Goal: Task Accomplishment & Management: Complete application form

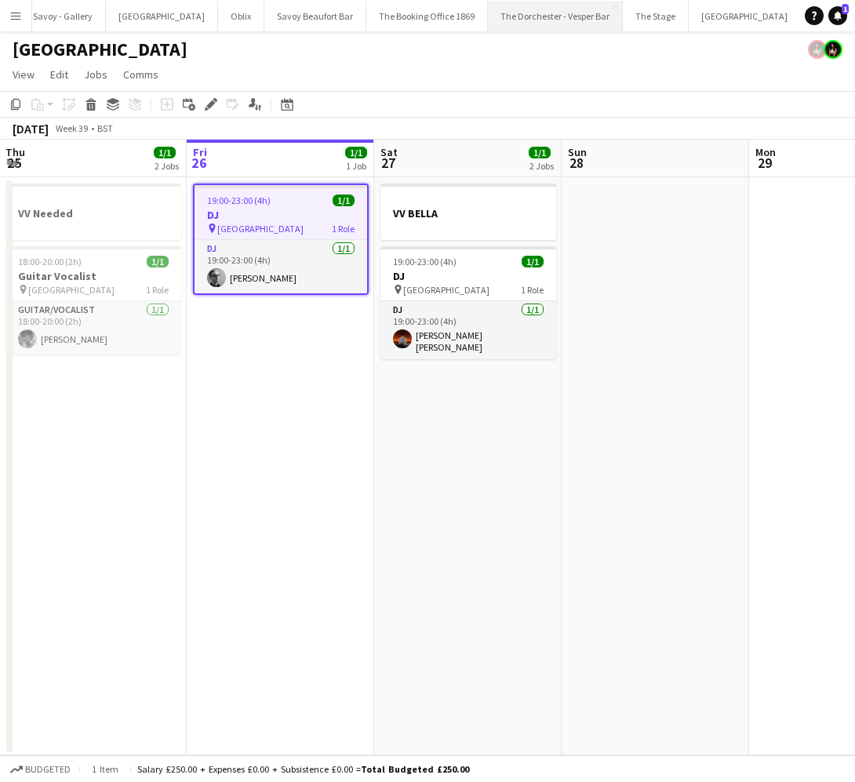
scroll to position [0, 144]
click at [130, 15] on button "[GEOGRAPHIC_DATA]" at bounding box center [166, 16] width 112 height 31
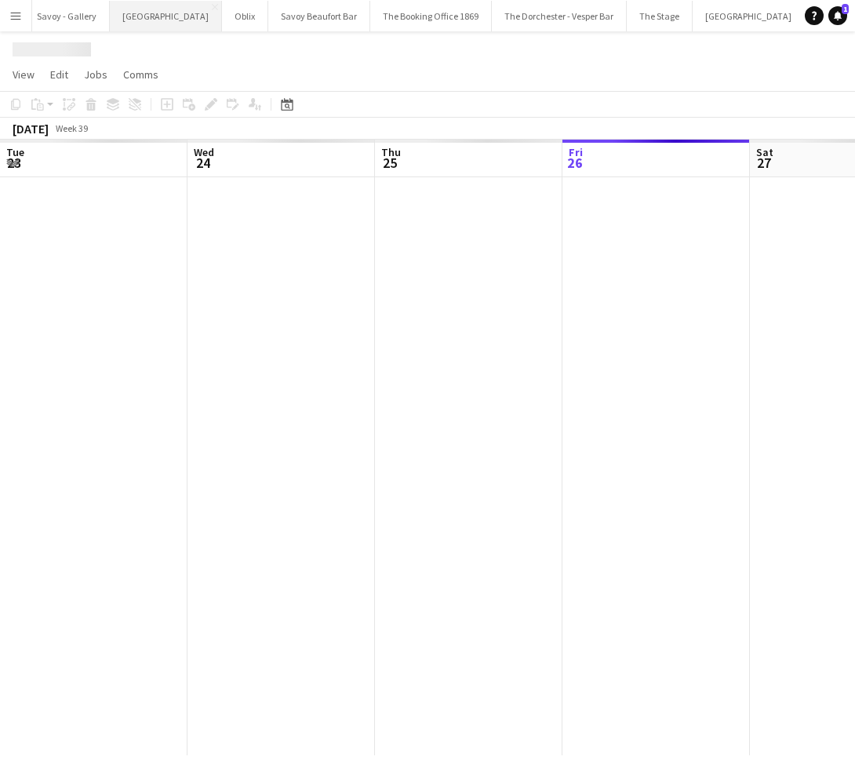
scroll to position [0, 375]
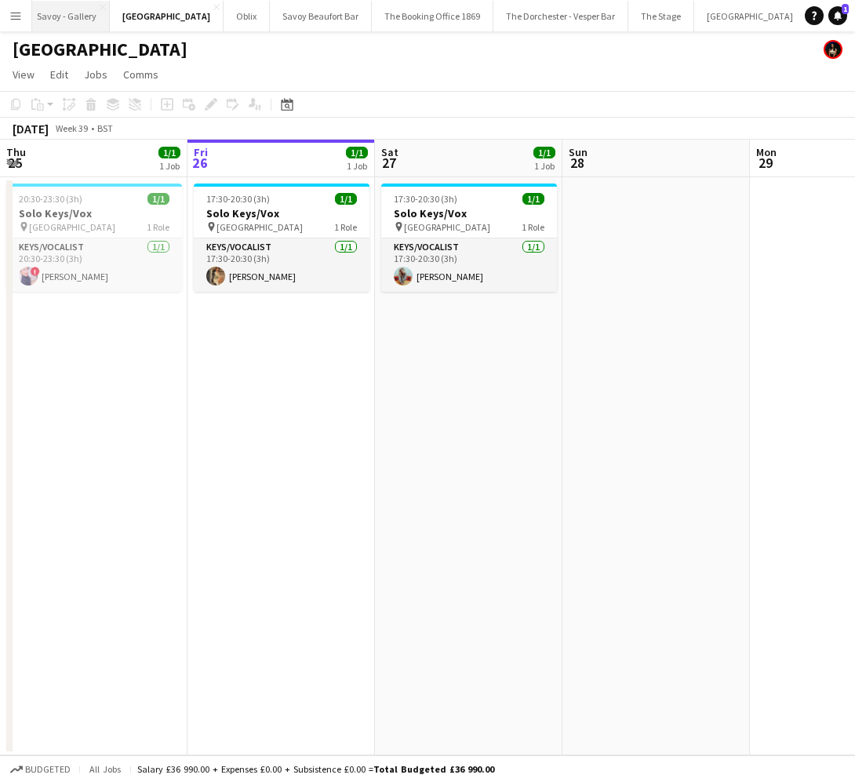
click at [81, 20] on button "Savoy - Gallery Close" at bounding box center [66, 16] width 85 height 31
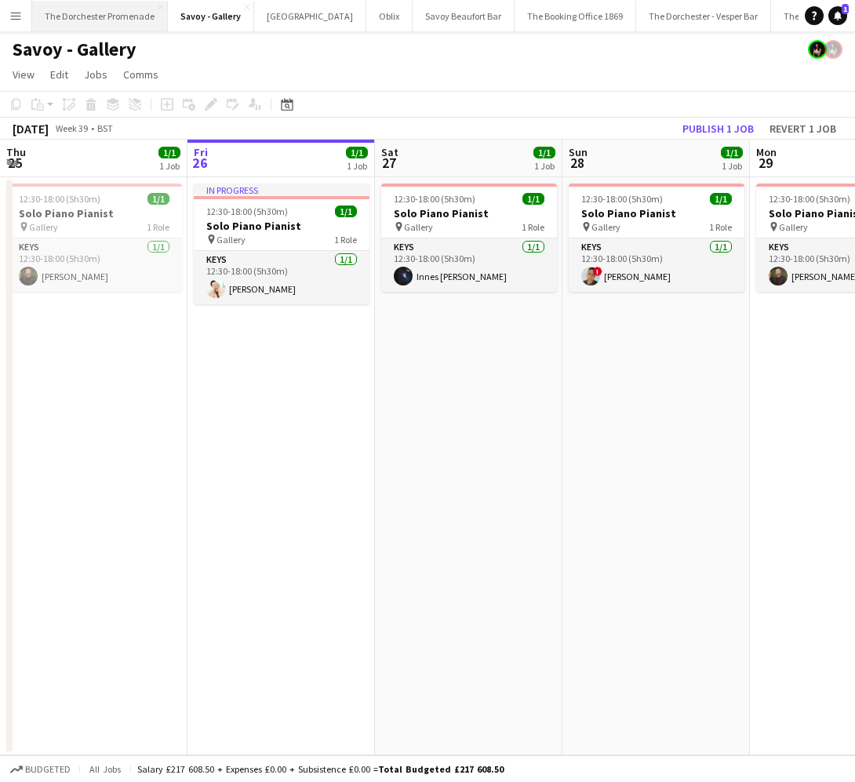
click at [100, 16] on button "The Dorchester Promenade Close" at bounding box center [100, 16] width 136 height 31
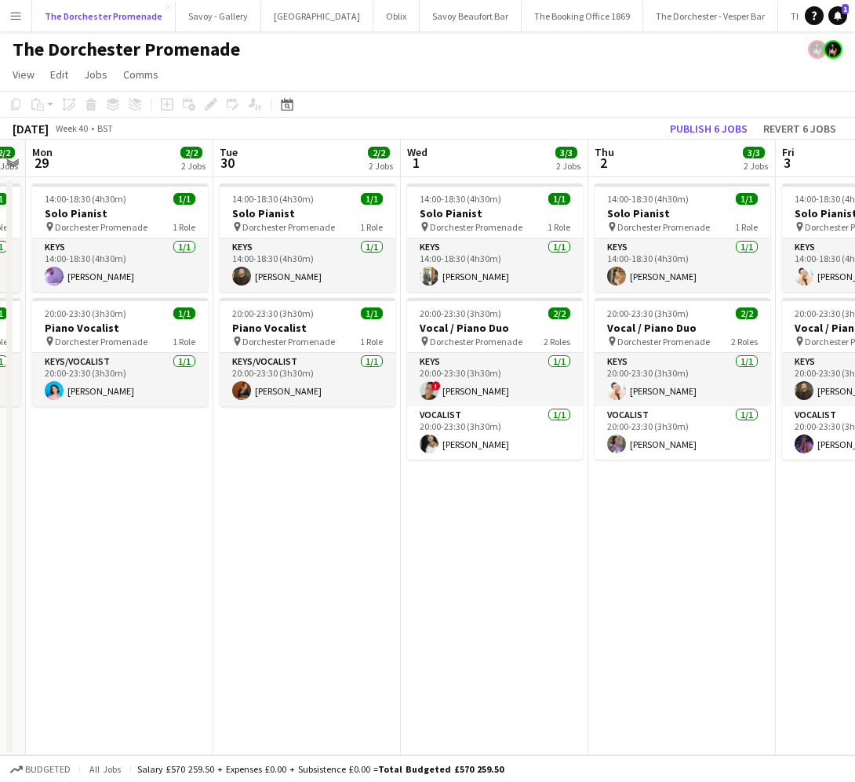
scroll to position [0, 347]
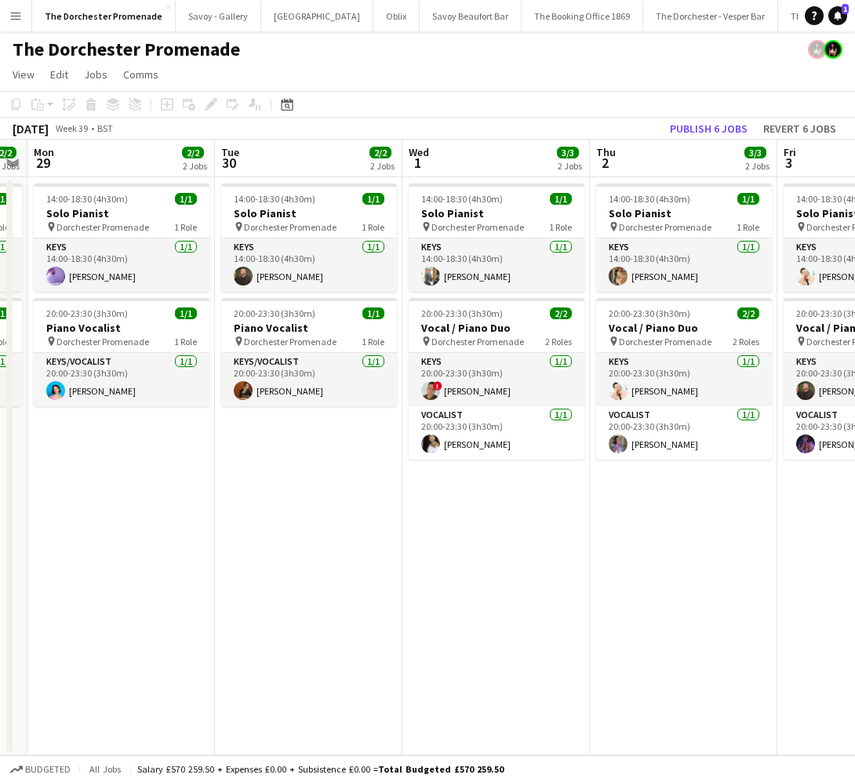
click at [13, 11] on app-icon "Menu" at bounding box center [15, 15] width 13 height 13
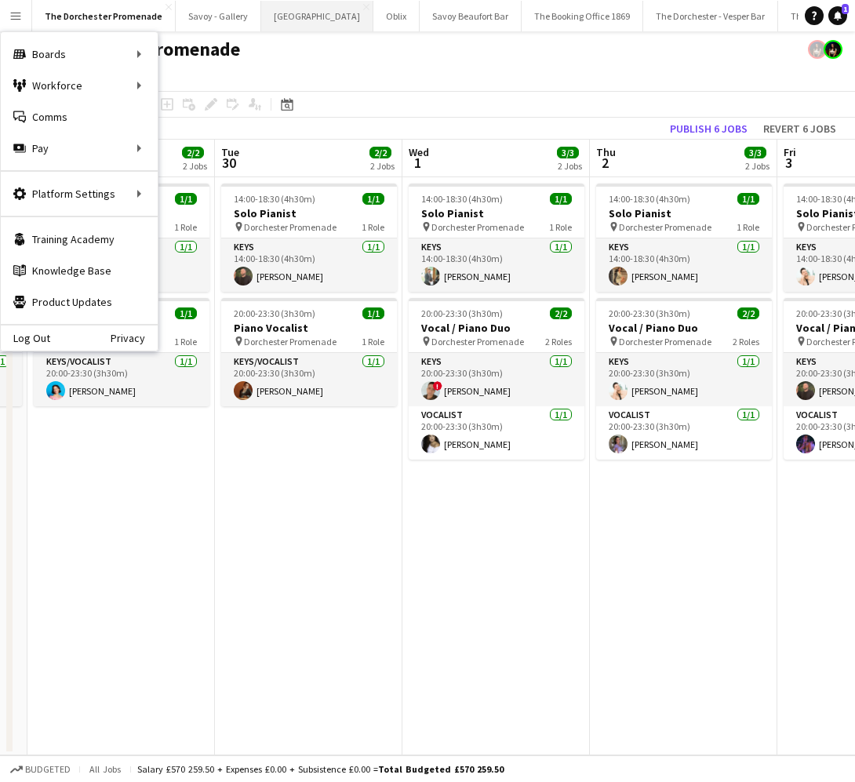
click at [300, 15] on button "Goring Hotel Close" at bounding box center [317, 16] width 112 height 31
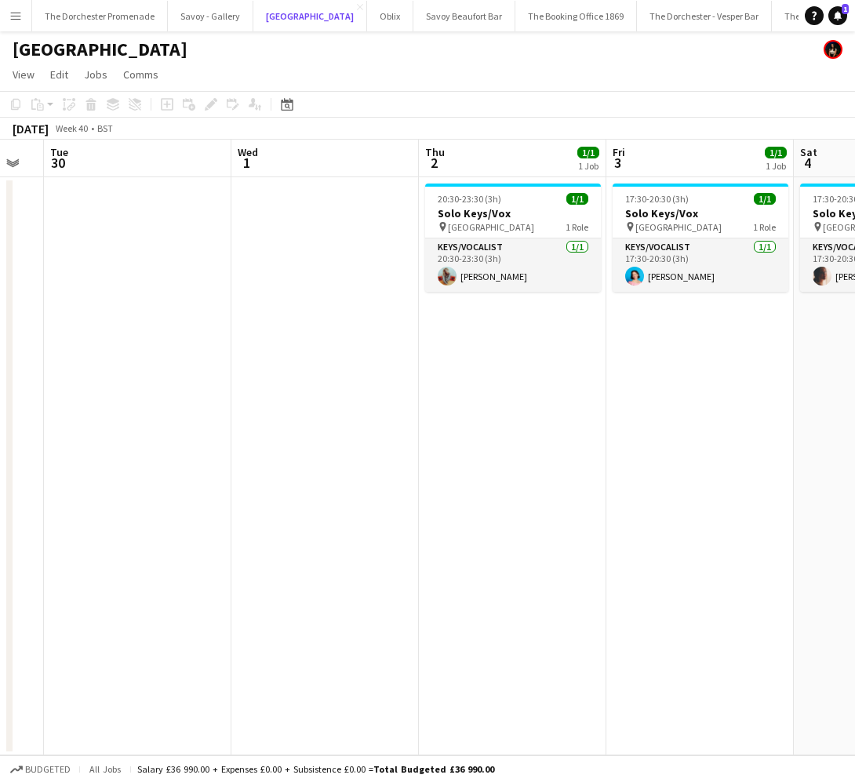
scroll to position [0, 518]
click at [422, 10] on button "Savoy Beaufort Bar Close" at bounding box center [464, 16] width 102 height 31
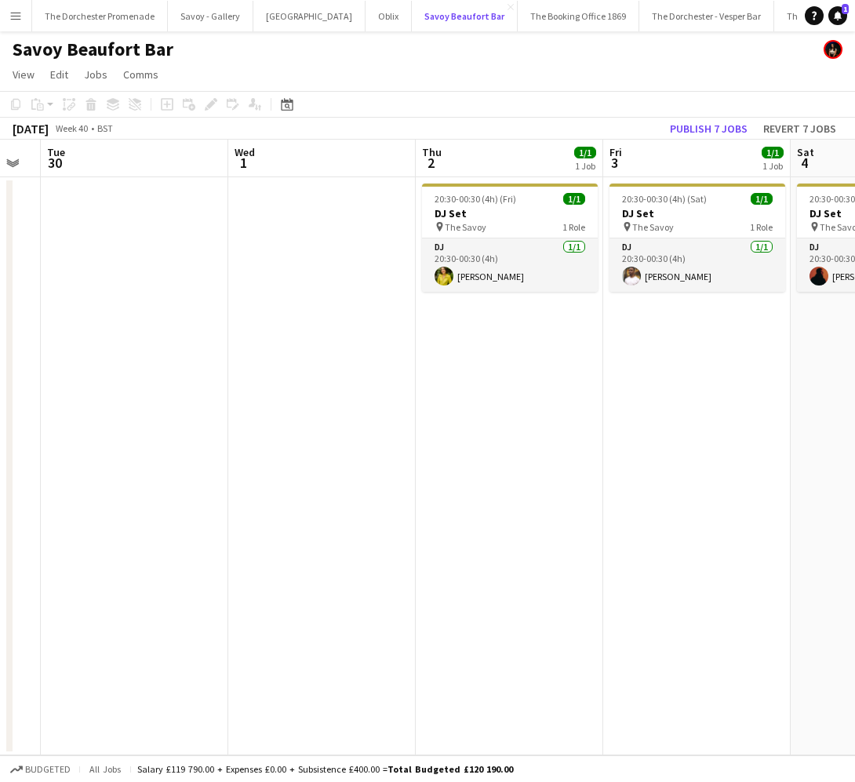
scroll to position [0, 547]
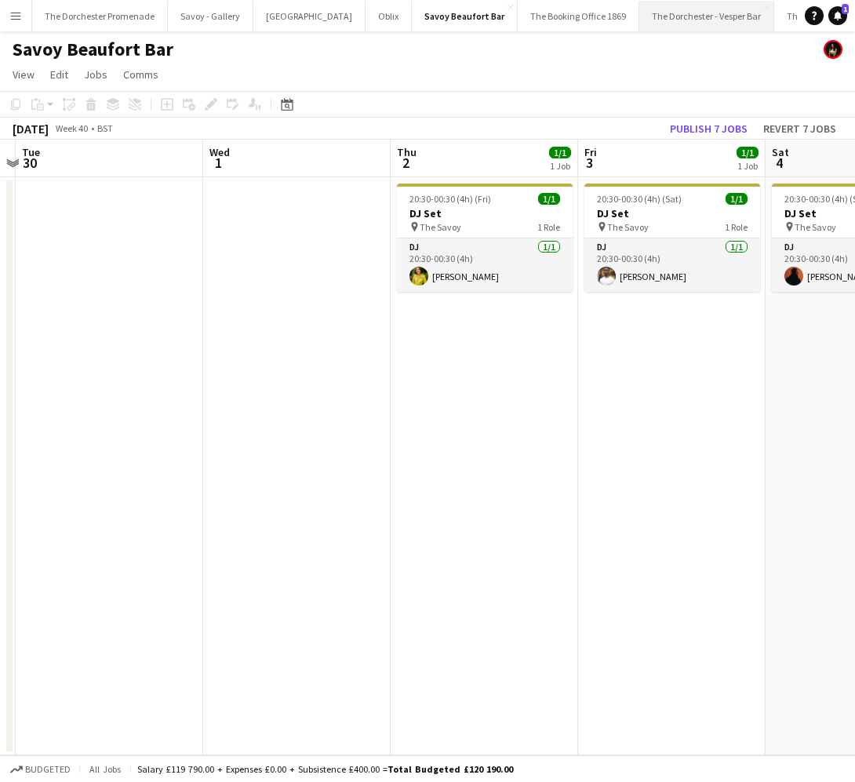
click at [671, 13] on button "The Dorchester - Vesper Bar Close" at bounding box center [706, 16] width 135 height 31
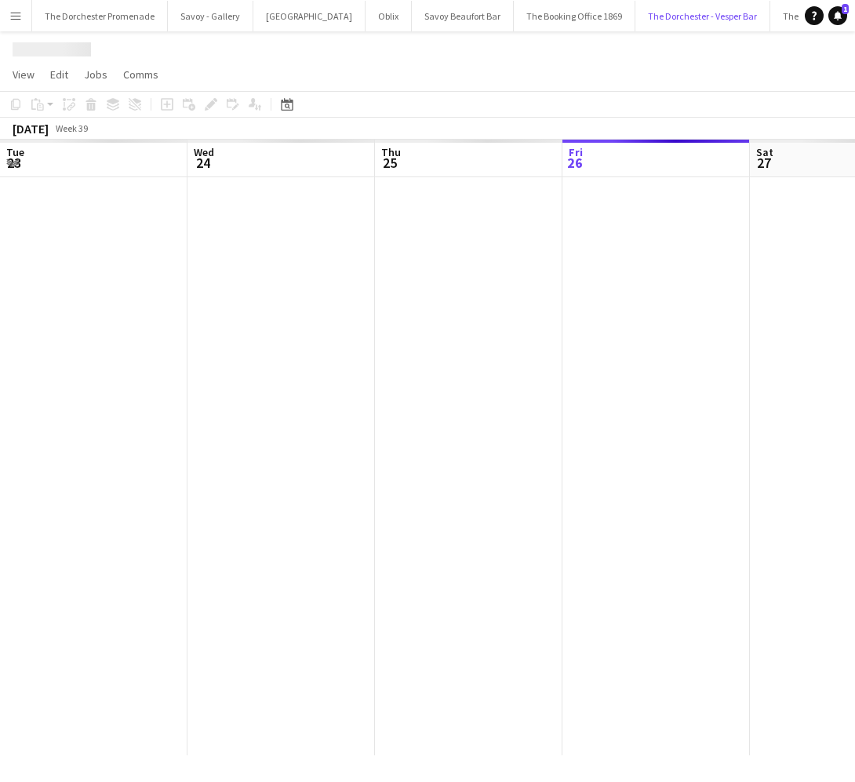
scroll to position [0, 375]
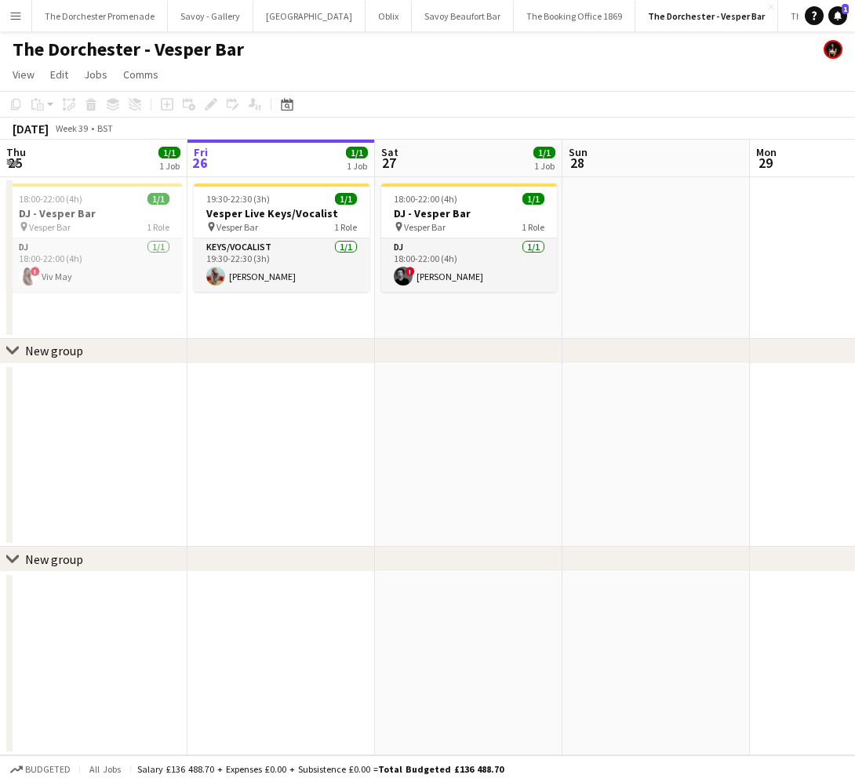
click at [27, 17] on button "Menu" at bounding box center [15, 15] width 31 height 31
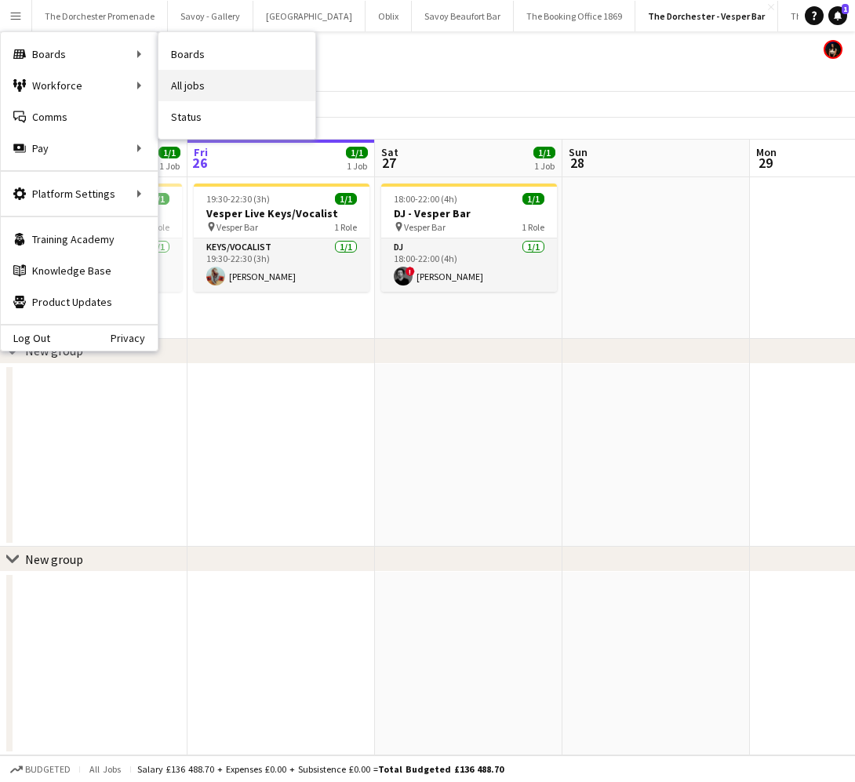
click at [208, 80] on link "All jobs" at bounding box center [236, 85] width 157 height 31
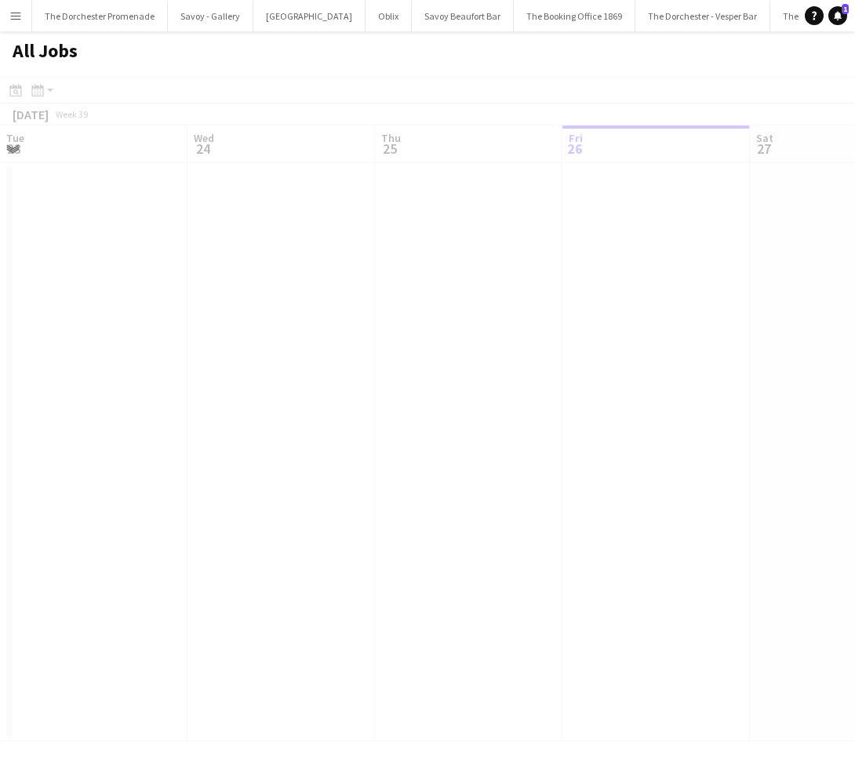
scroll to position [0, 375]
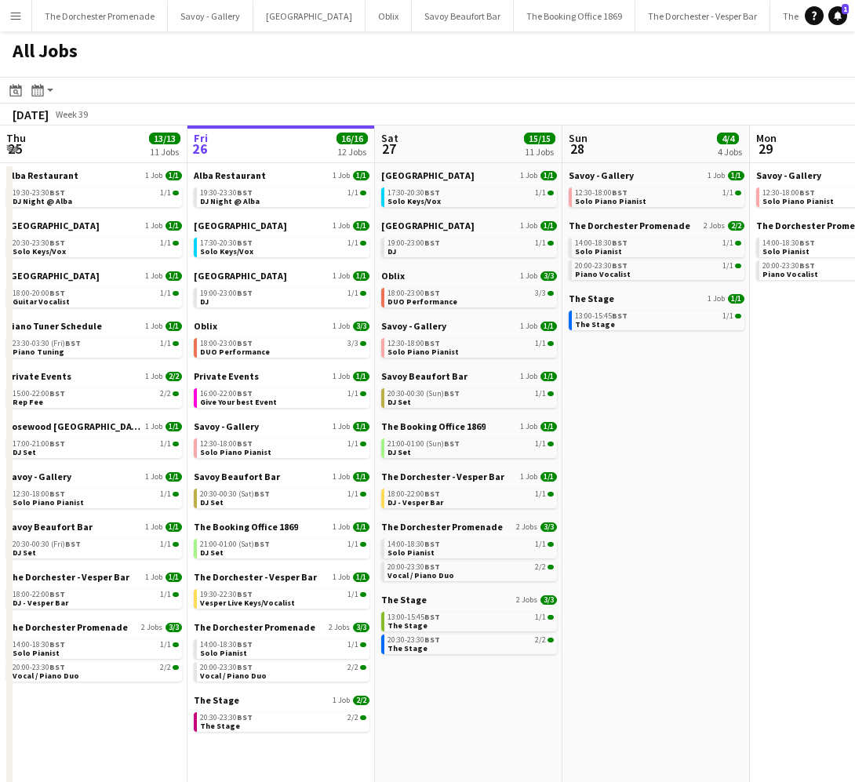
click at [20, 18] on app-icon "Menu" at bounding box center [15, 15] width 13 height 13
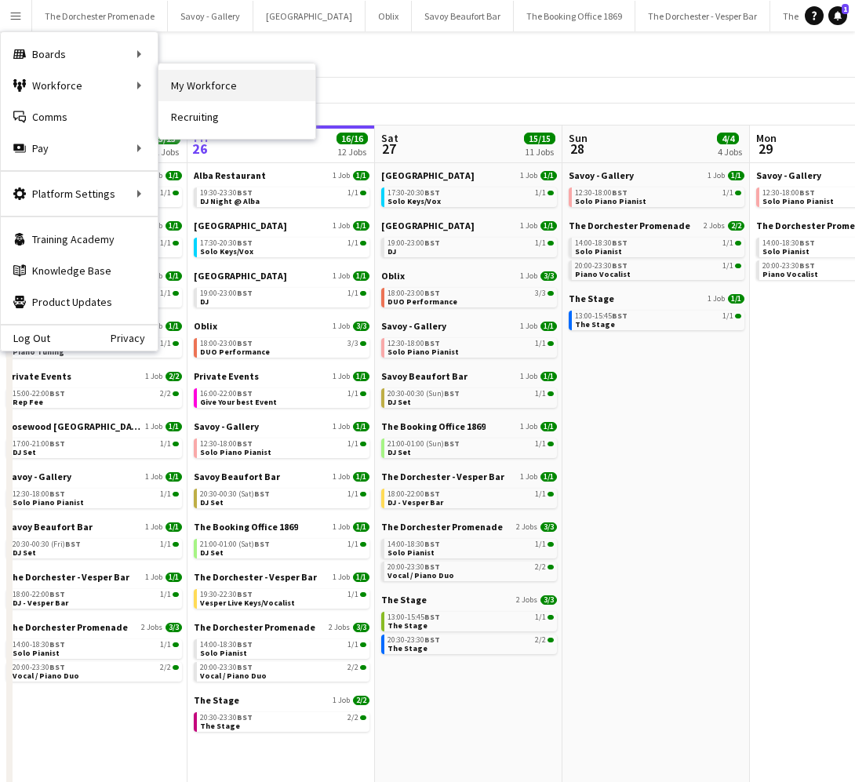
click at [194, 93] on link "My Workforce" at bounding box center [236, 85] width 157 height 31
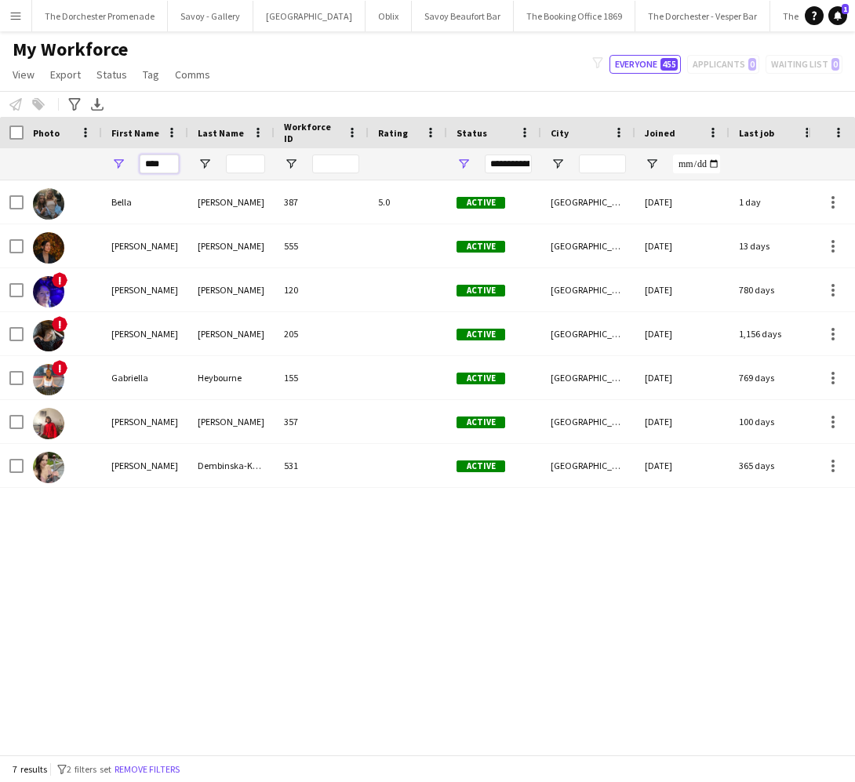
click at [167, 161] on input "****" at bounding box center [159, 163] width 39 height 19
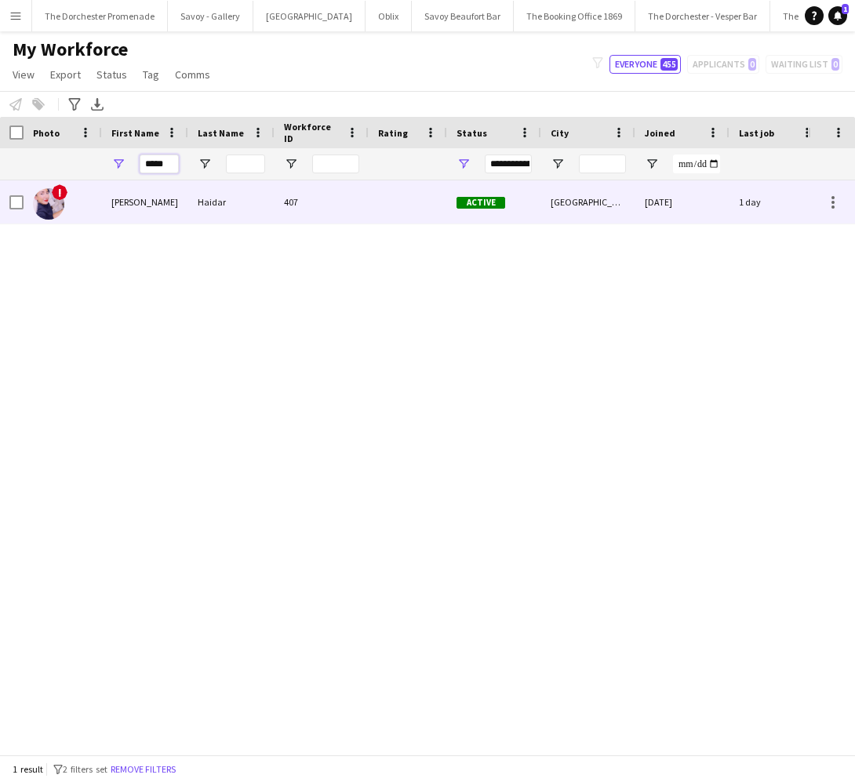
type input "*****"
click at [166, 213] on div "[PERSON_NAME]" at bounding box center [145, 201] width 86 height 43
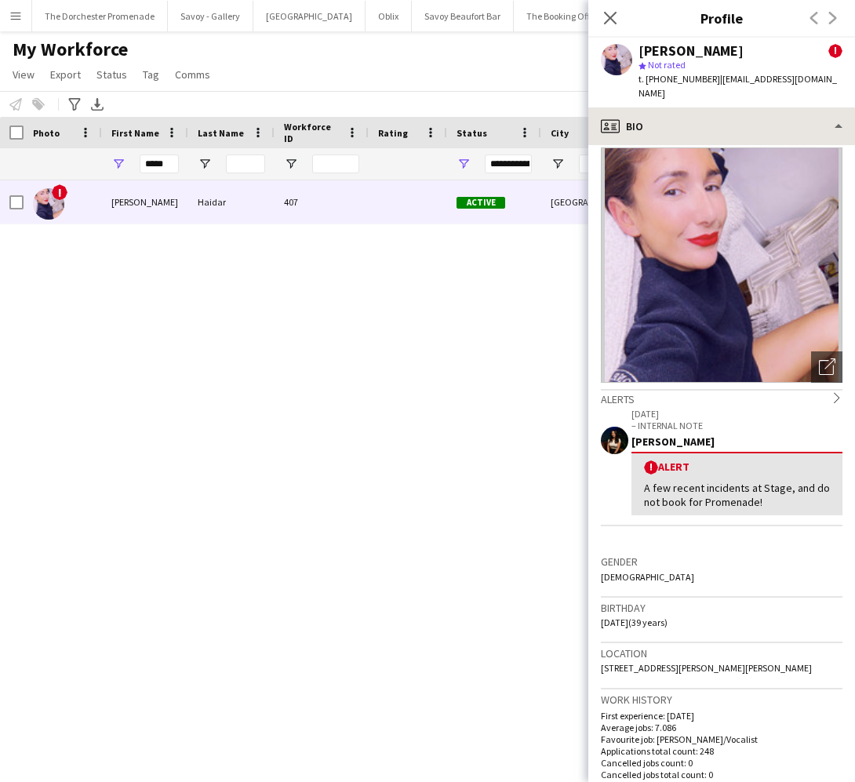
scroll to position [14, 0]
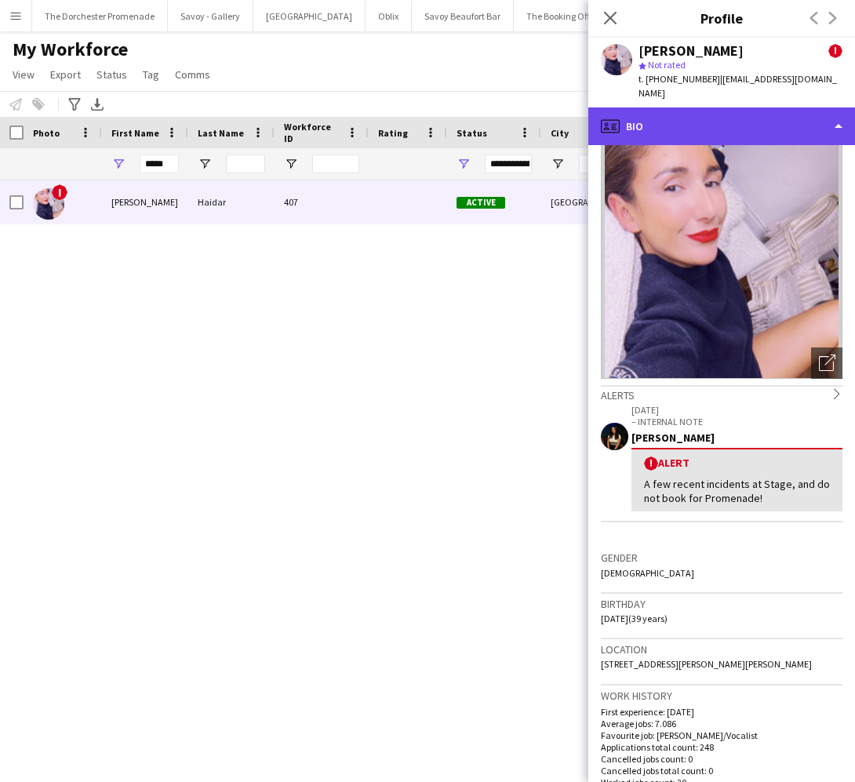
click at [685, 120] on div "profile Bio" at bounding box center [721, 126] width 267 height 38
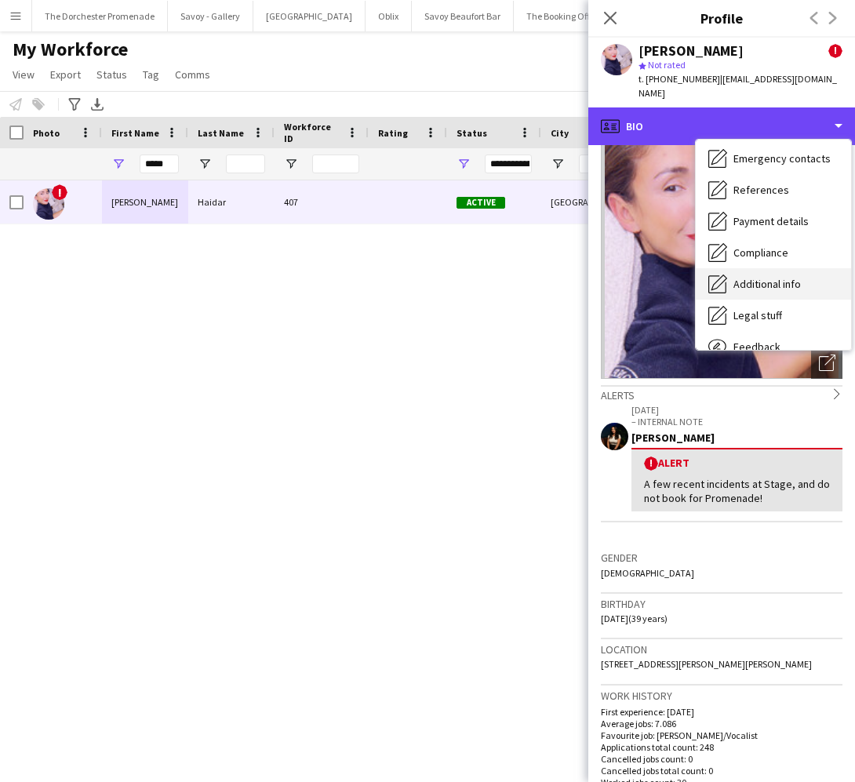
scroll to position [179, 0]
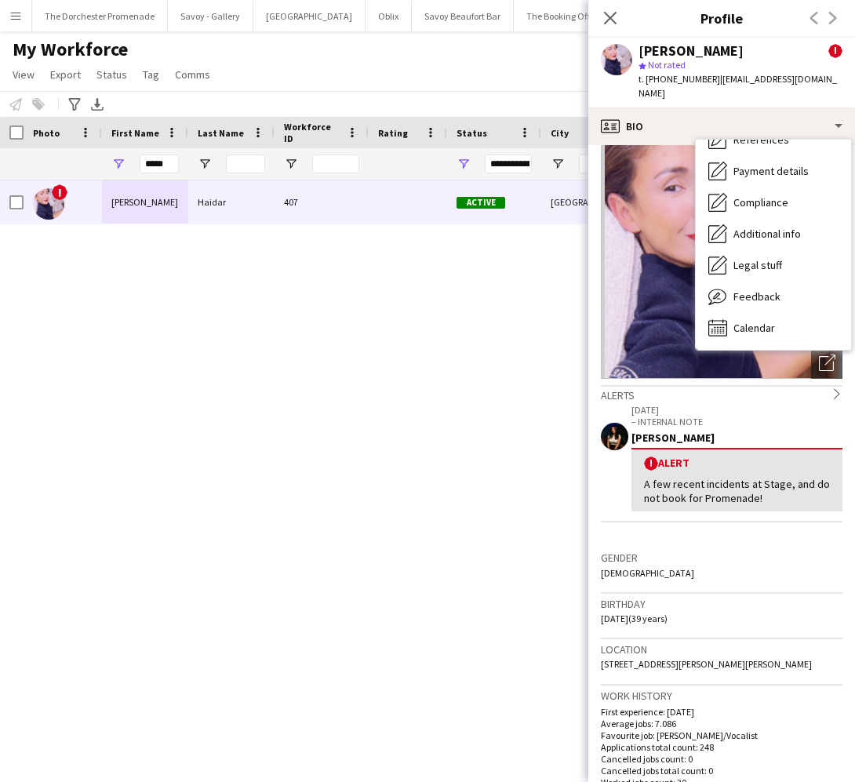
click at [455, 373] on div "! Ciara Haidar 407 Active London 13-02-2023 1 day 20 info@ciarahaidar.com" at bounding box center [404, 467] width 808 height 574
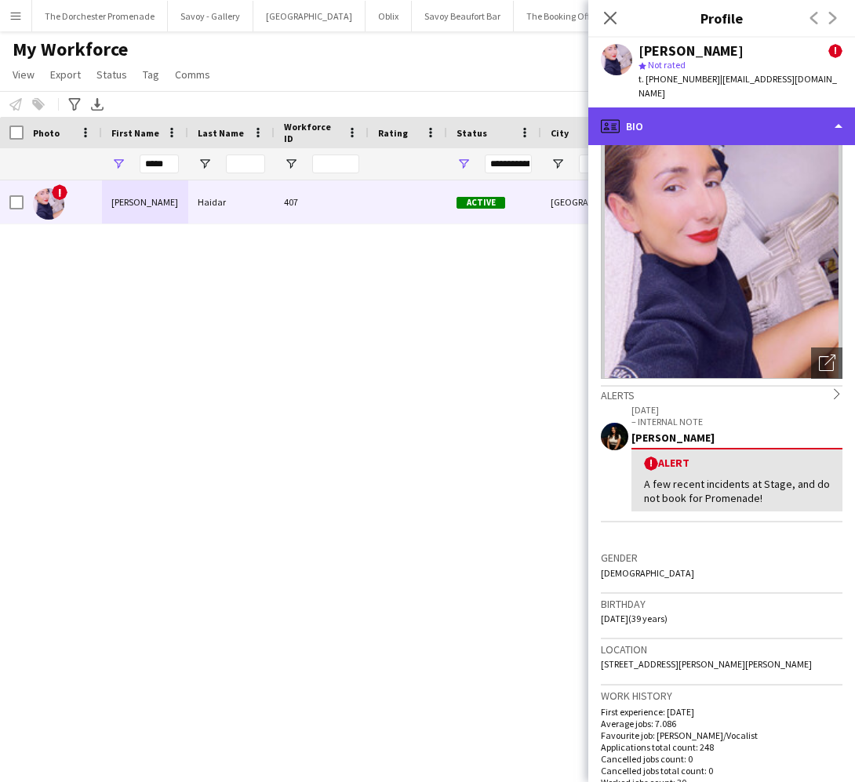
click at [679, 107] on div "profile Bio" at bounding box center [721, 126] width 267 height 38
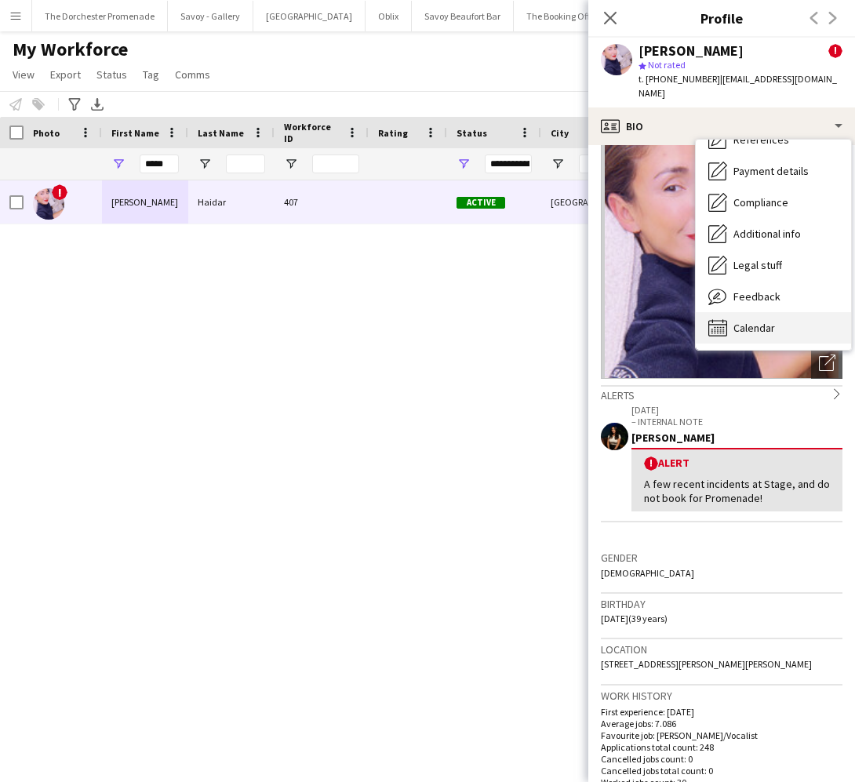
click at [772, 321] on span "Calendar" at bounding box center [754, 328] width 42 height 14
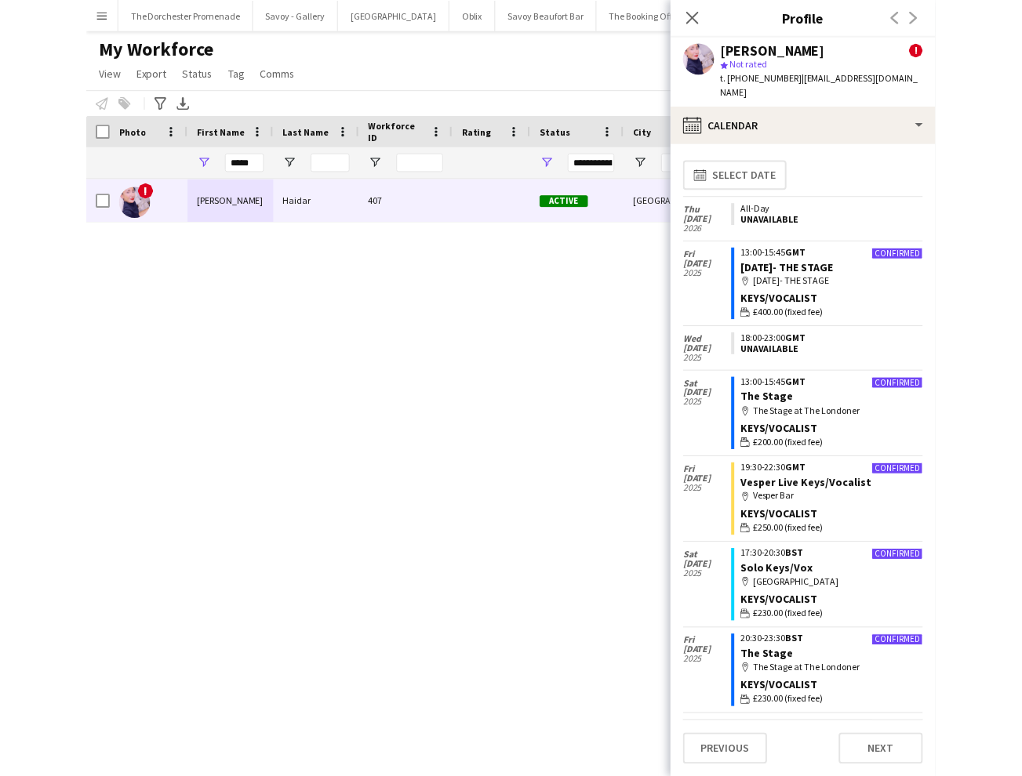
scroll to position [0, 0]
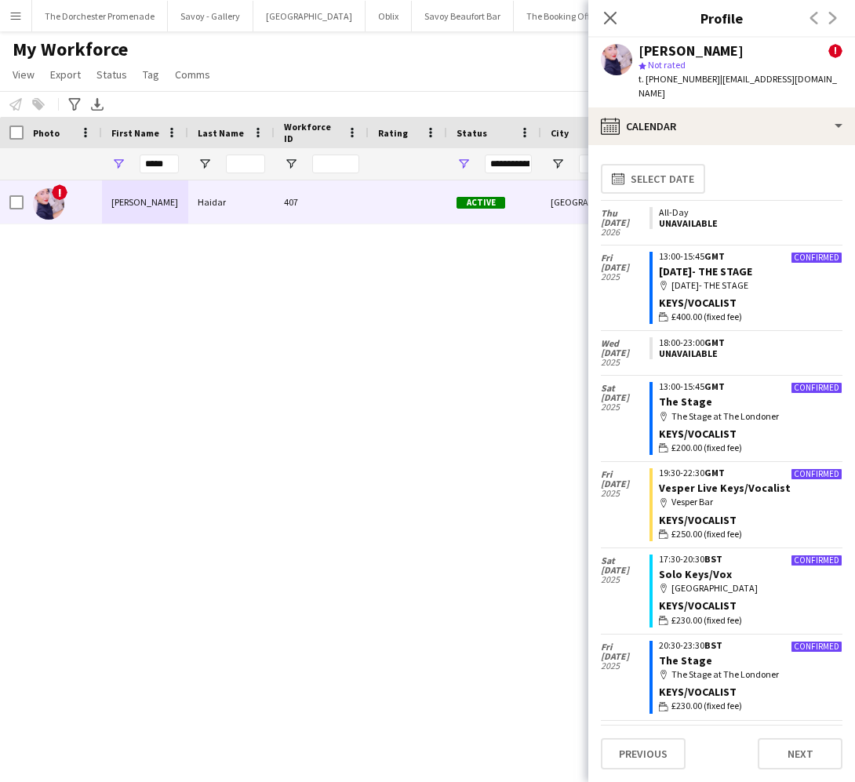
click at [523, 403] on div "! Ciara Haidar 407 Active London 13-02-2023 1 day 20 info@ciarahaidar.com" at bounding box center [404, 467] width 808 height 574
click at [610, 17] on icon at bounding box center [609, 17] width 15 height 15
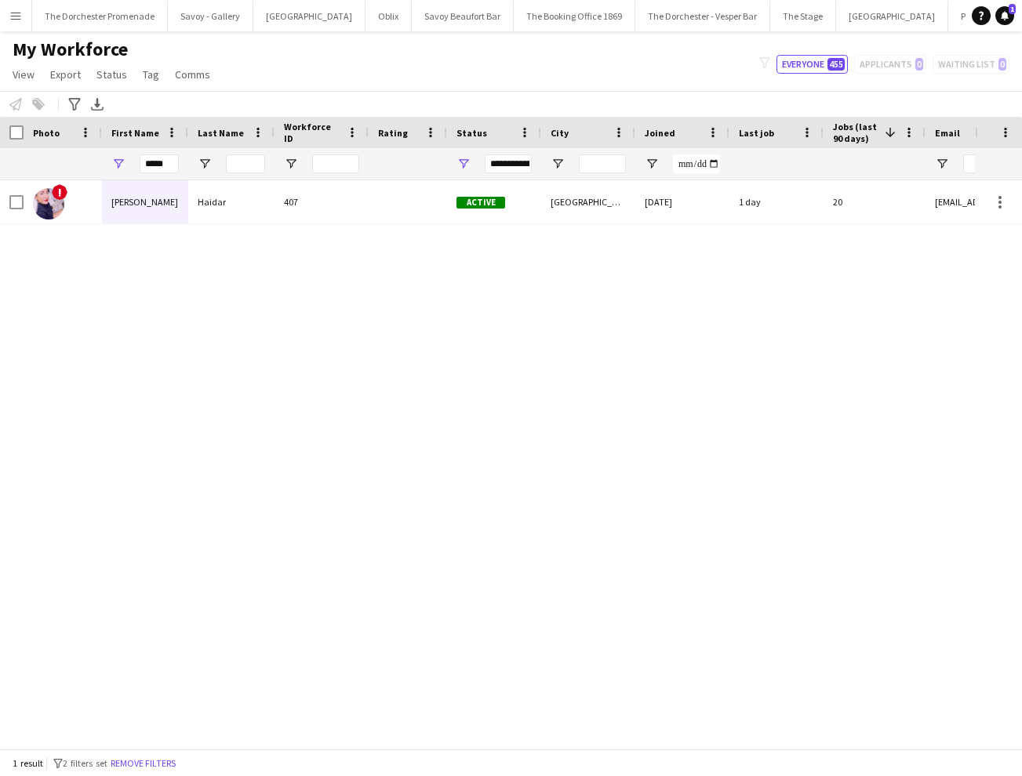
click at [15, 13] on app-icon "Menu" at bounding box center [15, 15] width 13 height 13
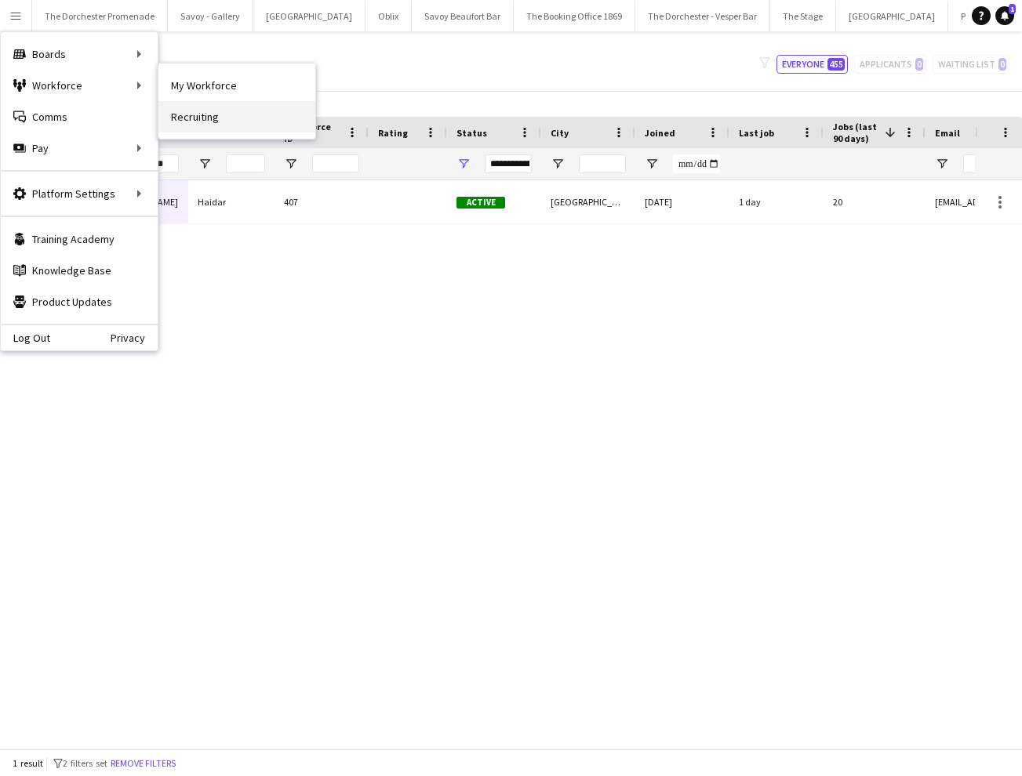
click at [205, 119] on link "Recruiting" at bounding box center [236, 116] width 157 height 31
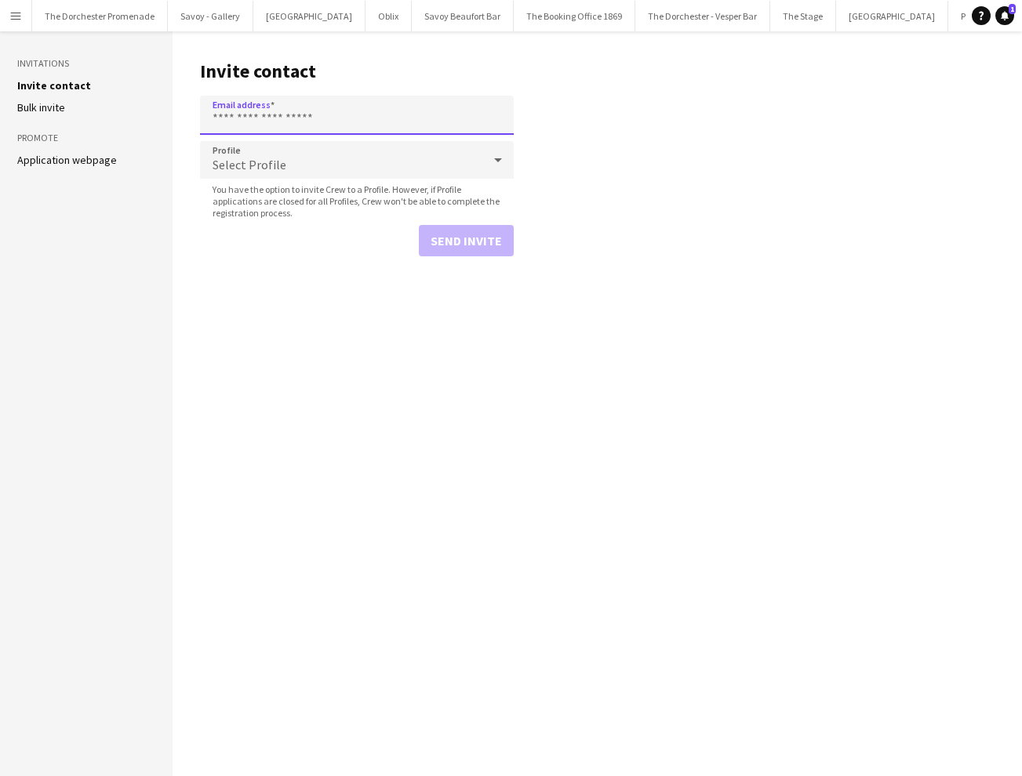
click at [246, 120] on input "Email address" at bounding box center [357, 115] width 314 height 39
paste input "**********"
type input "**********"
click at [269, 163] on span "Select Profile" at bounding box center [250, 165] width 74 height 16
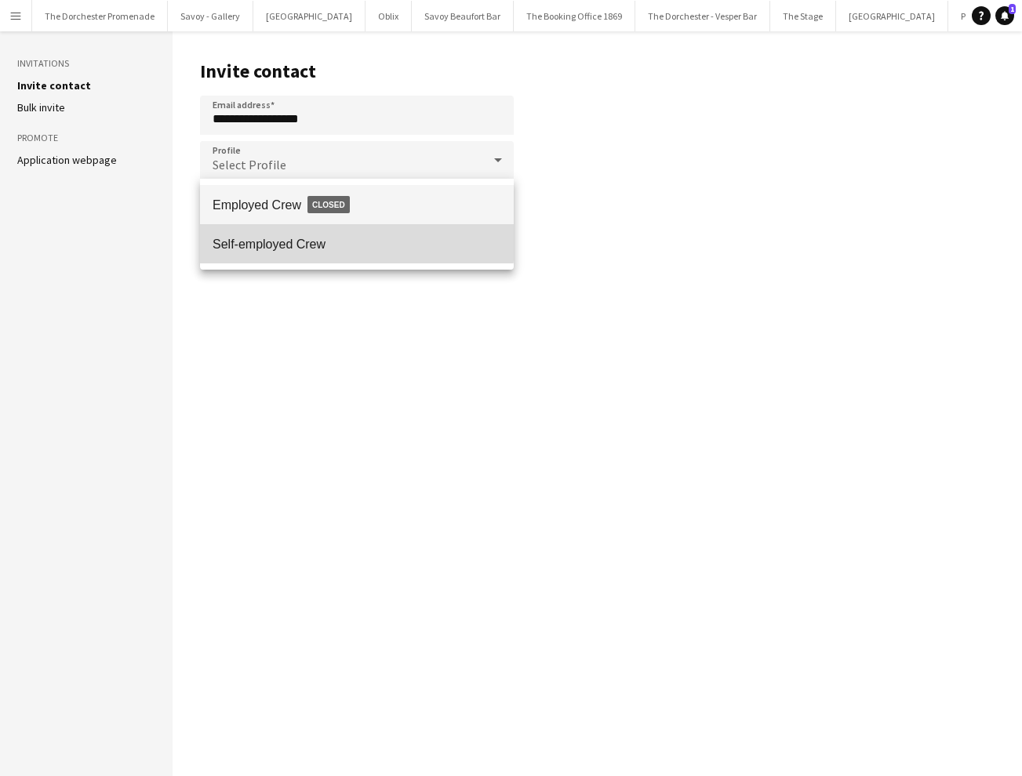
click at [283, 234] on mat-option "Self-employed Crew" at bounding box center [357, 243] width 314 height 39
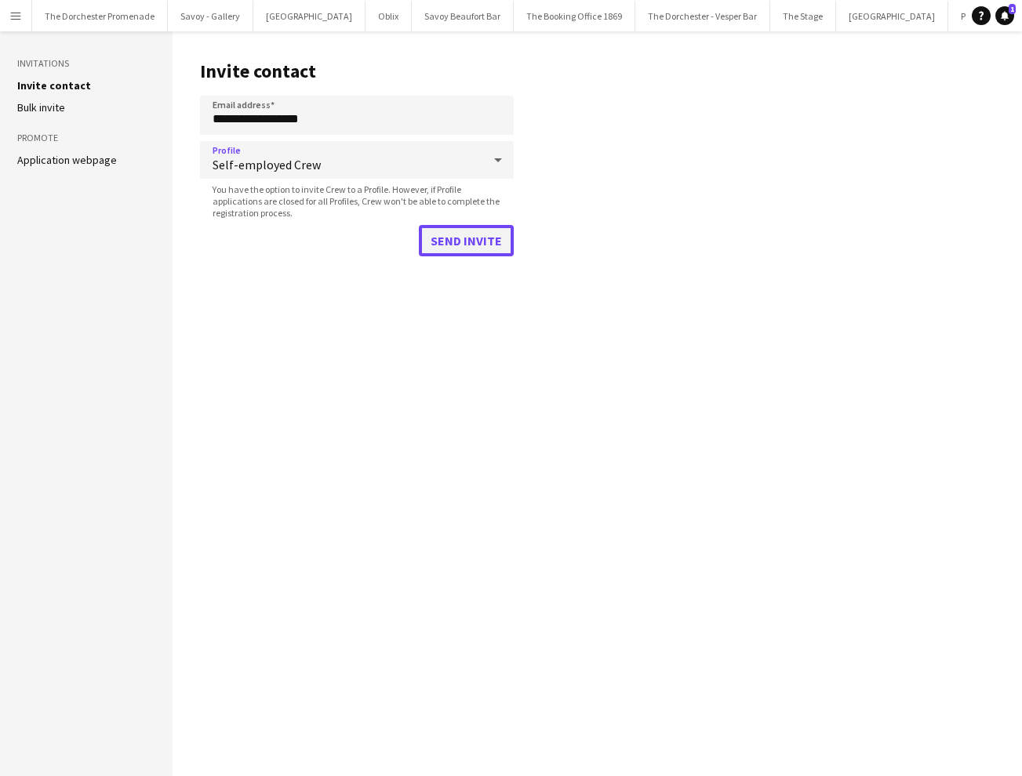
click at [493, 245] on button "Send invite" at bounding box center [466, 240] width 95 height 31
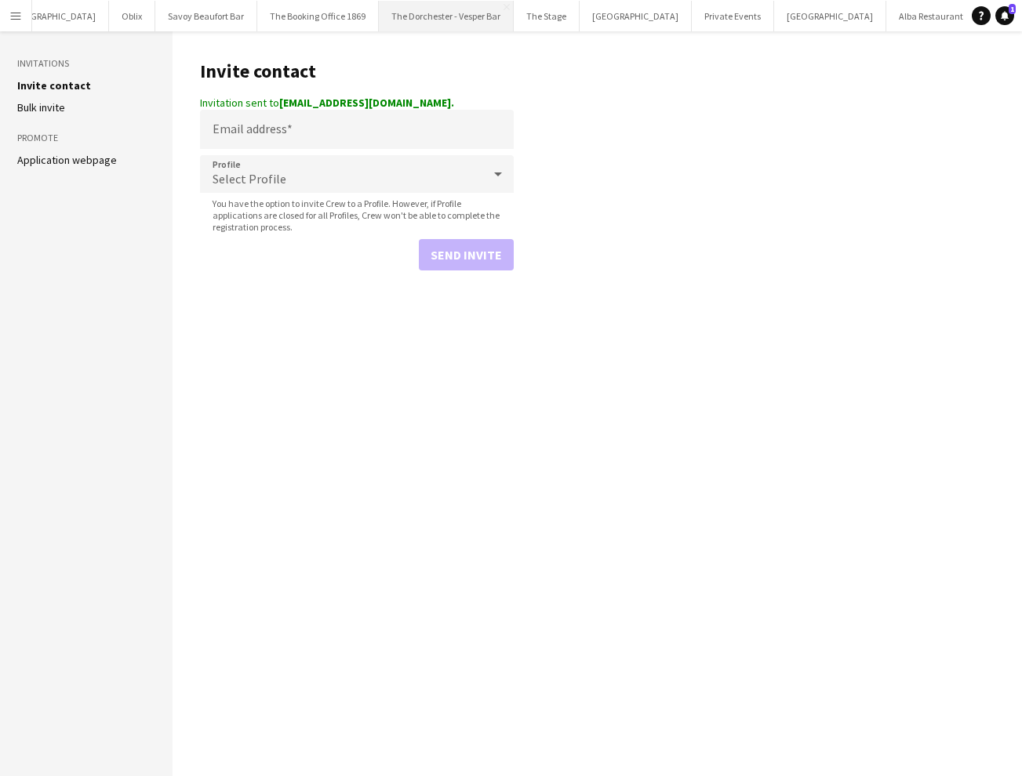
scroll to position [0, 337]
click at [693, 16] on button "NYX Hotel Close" at bounding box center [749, 16] width 112 height 31
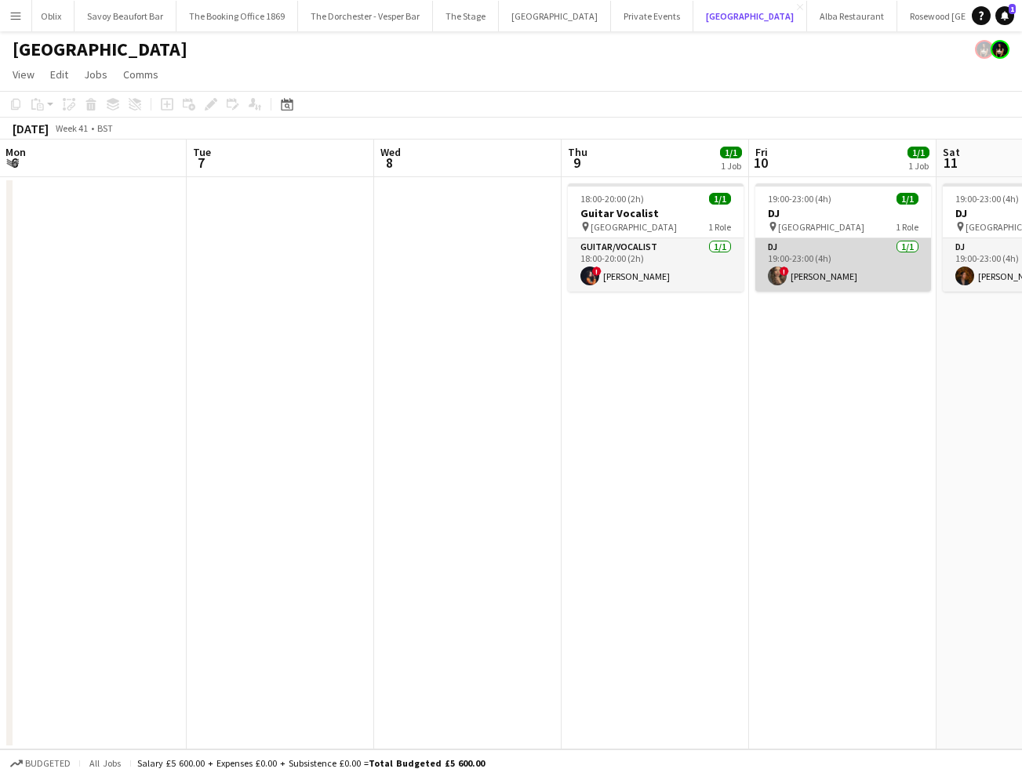
scroll to position [0, 620]
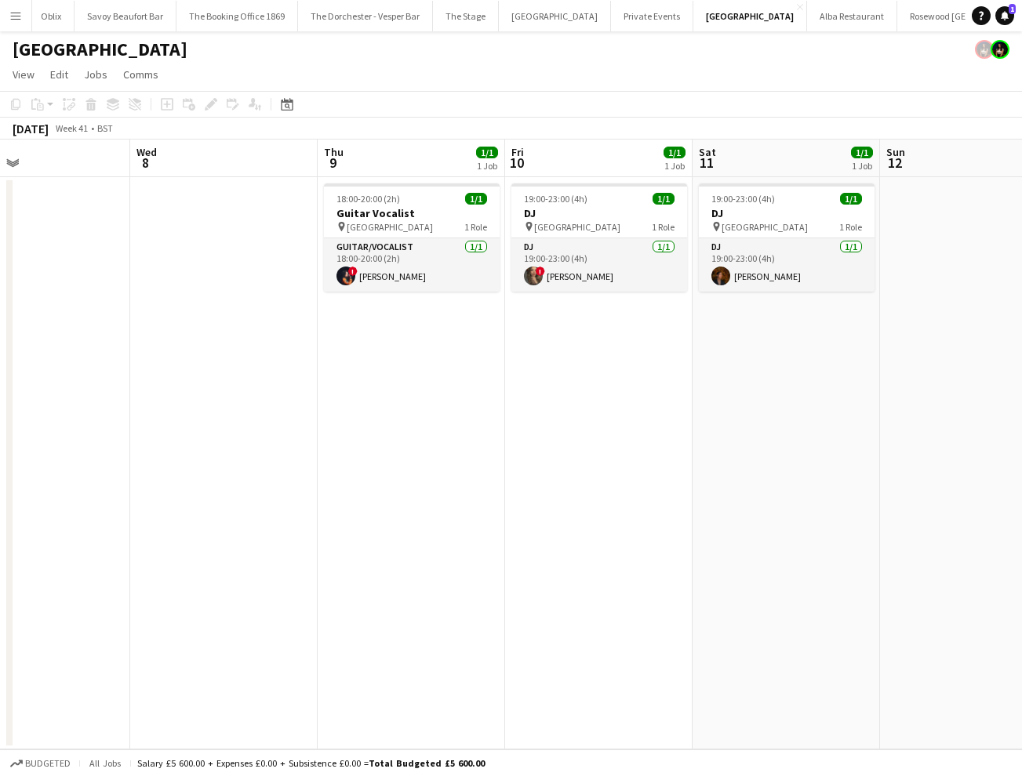
click at [25, 16] on button "Menu" at bounding box center [15, 15] width 31 height 31
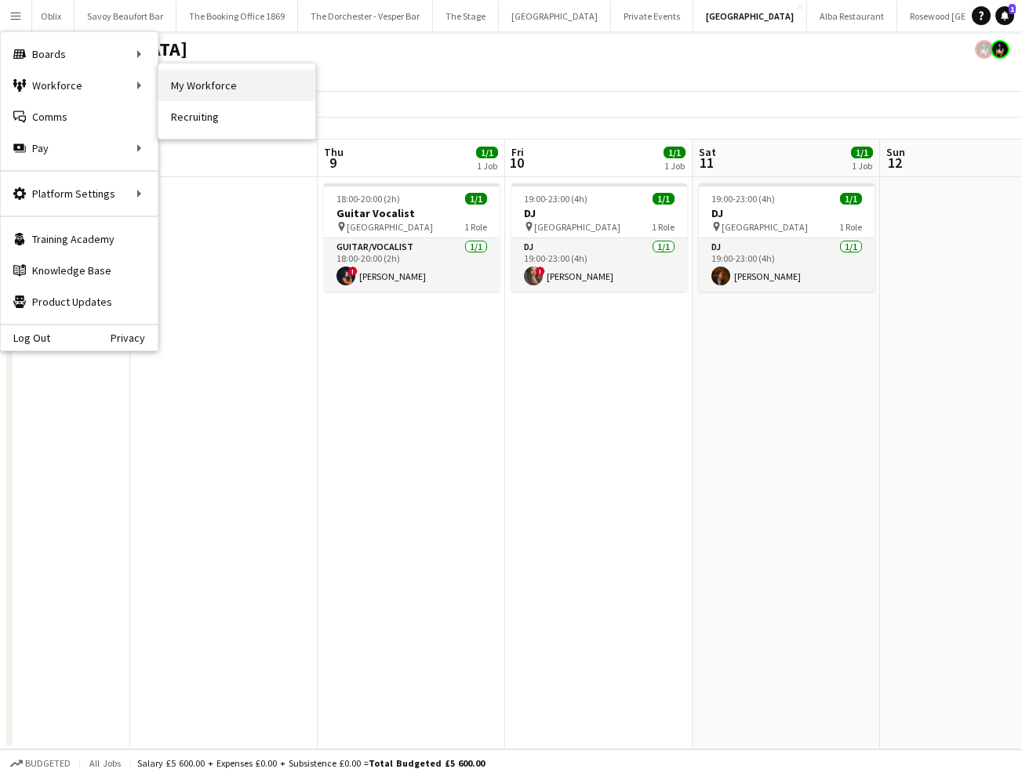
click at [187, 85] on link "My Workforce" at bounding box center [236, 85] width 157 height 31
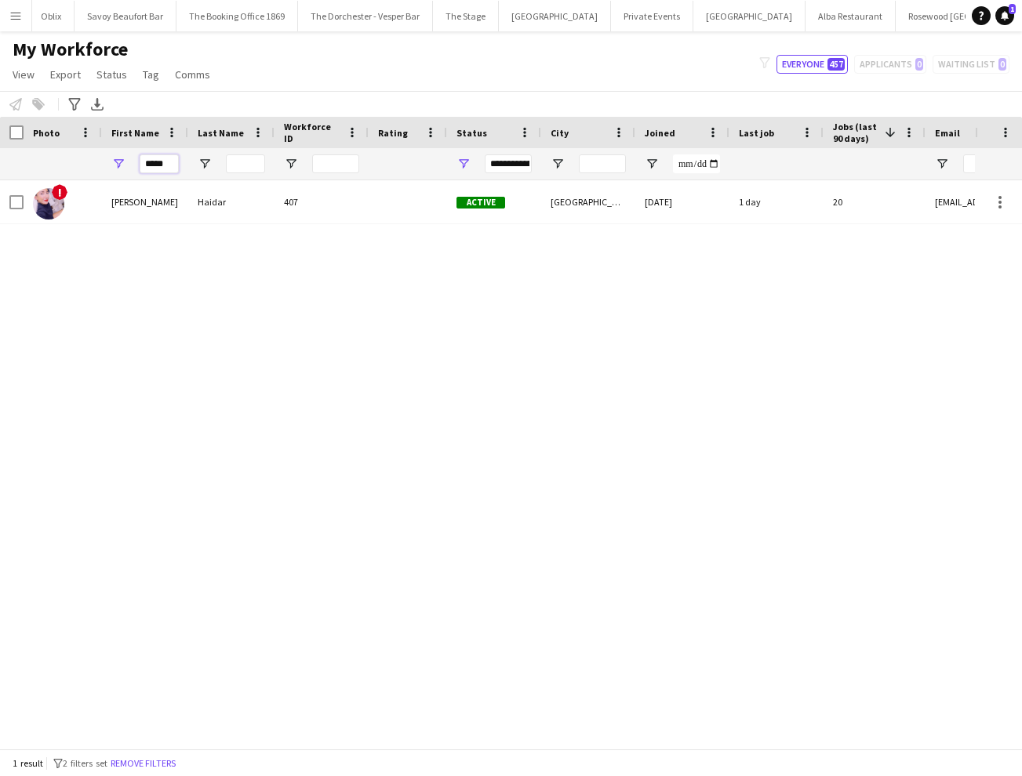
click at [163, 163] on input "*****" at bounding box center [159, 163] width 39 height 19
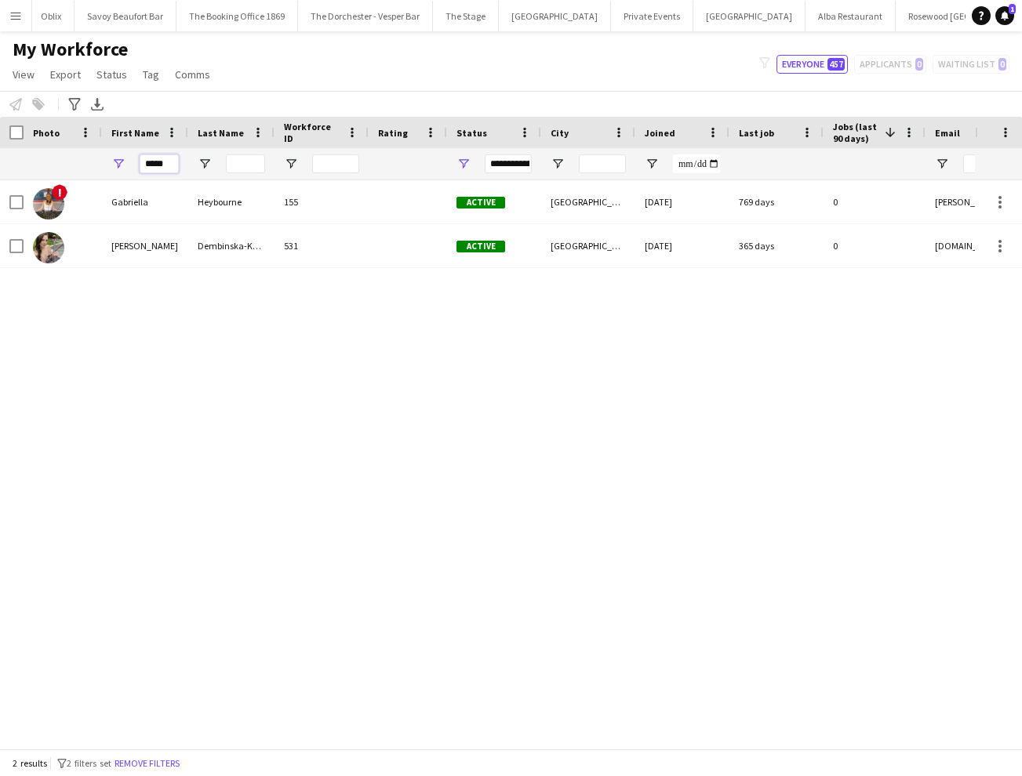
type input "****"
click at [255, 164] on input "Last Name Filter Input" at bounding box center [245, 163] width 39 height 19
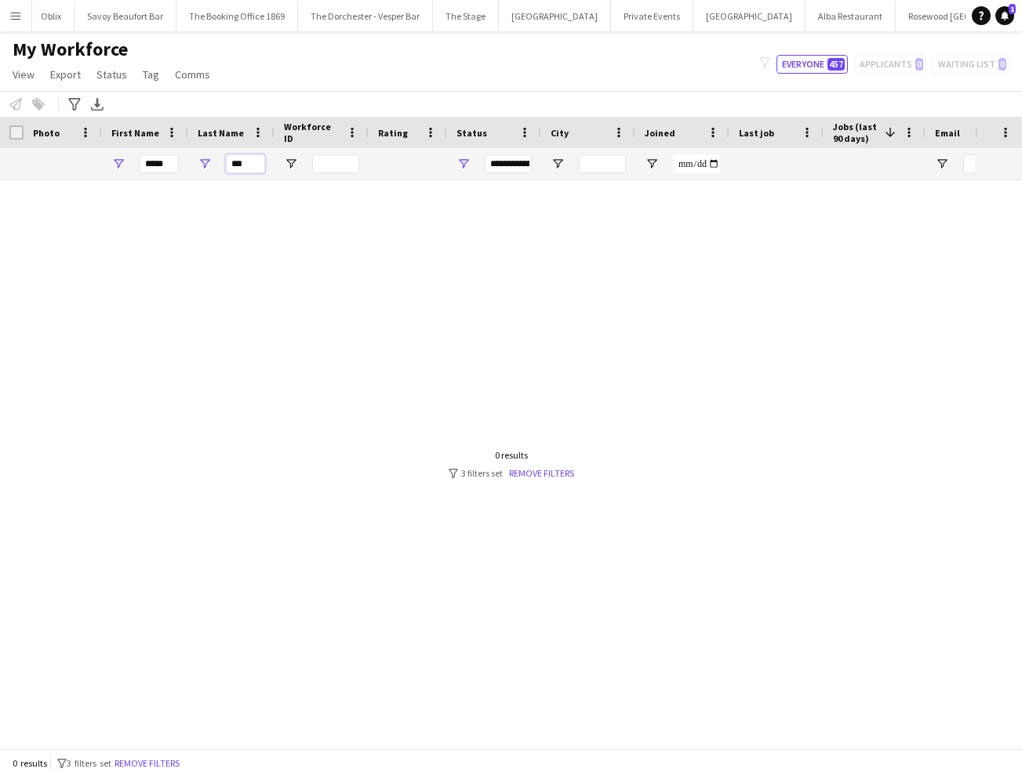
type input "***"
drag, startPoint x: 168, startPoint y: 164, endPoint x: 109, endPoint y: 165, distance: 58.8
click at [109, 165] on div "****" at bounding box center [145, 163] width 86 height 31
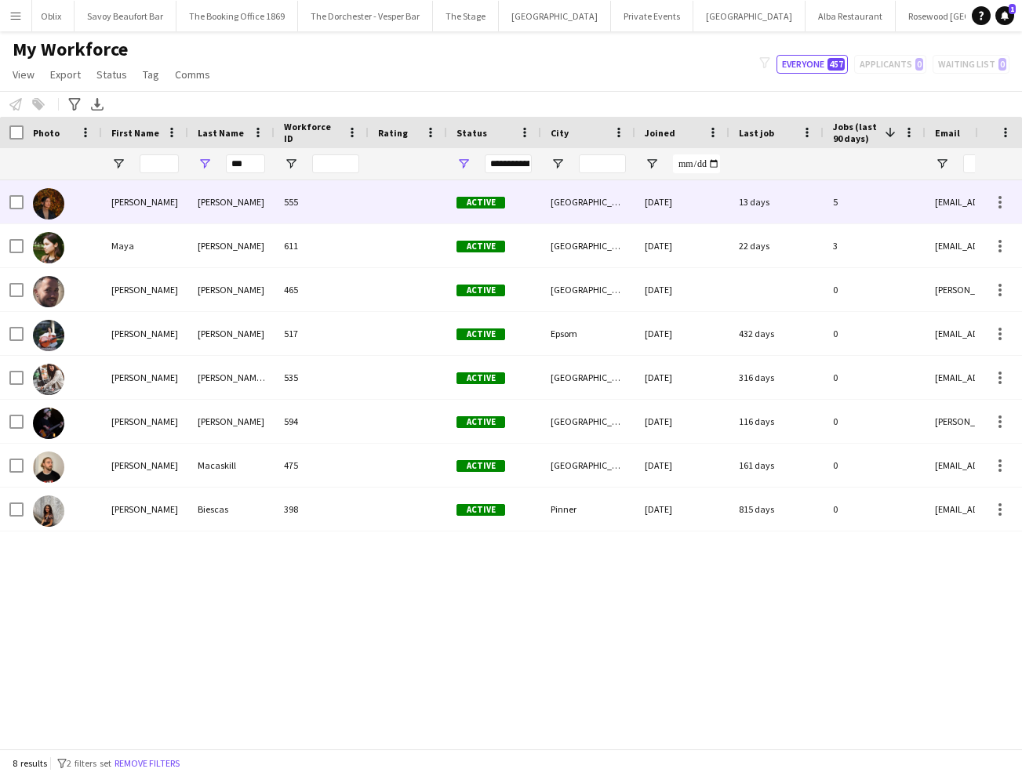
click at [256, 207] on div "Cassar" at bounding box center [231, 201] width 86 height 43
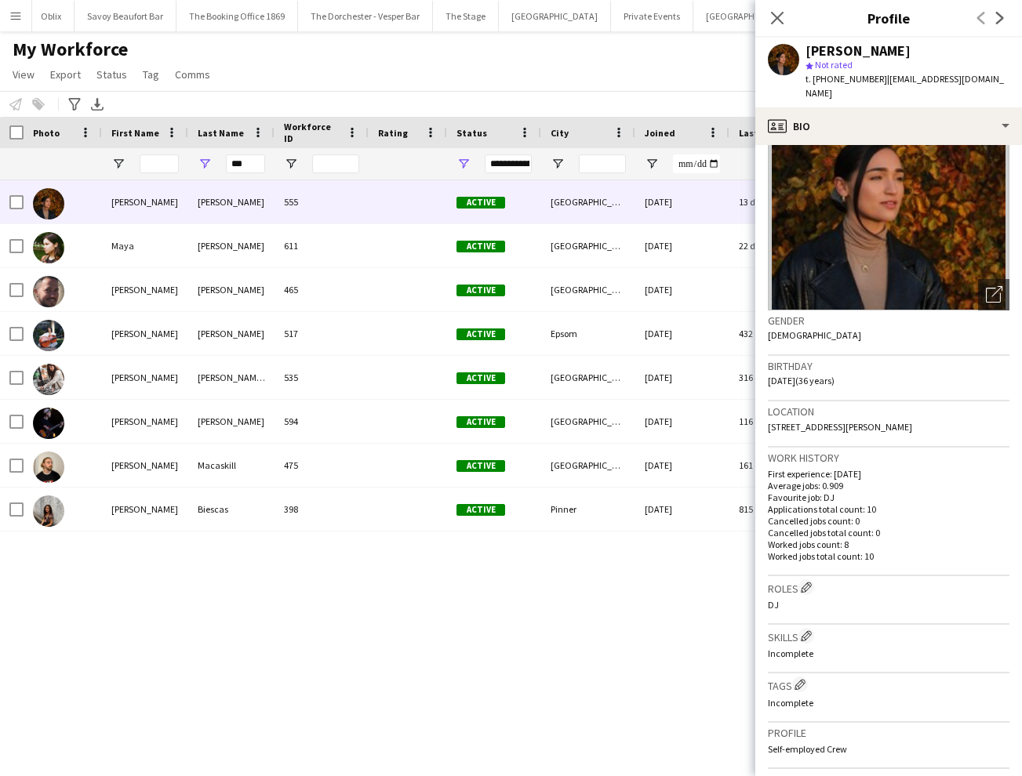
scroll to position [59, 0]
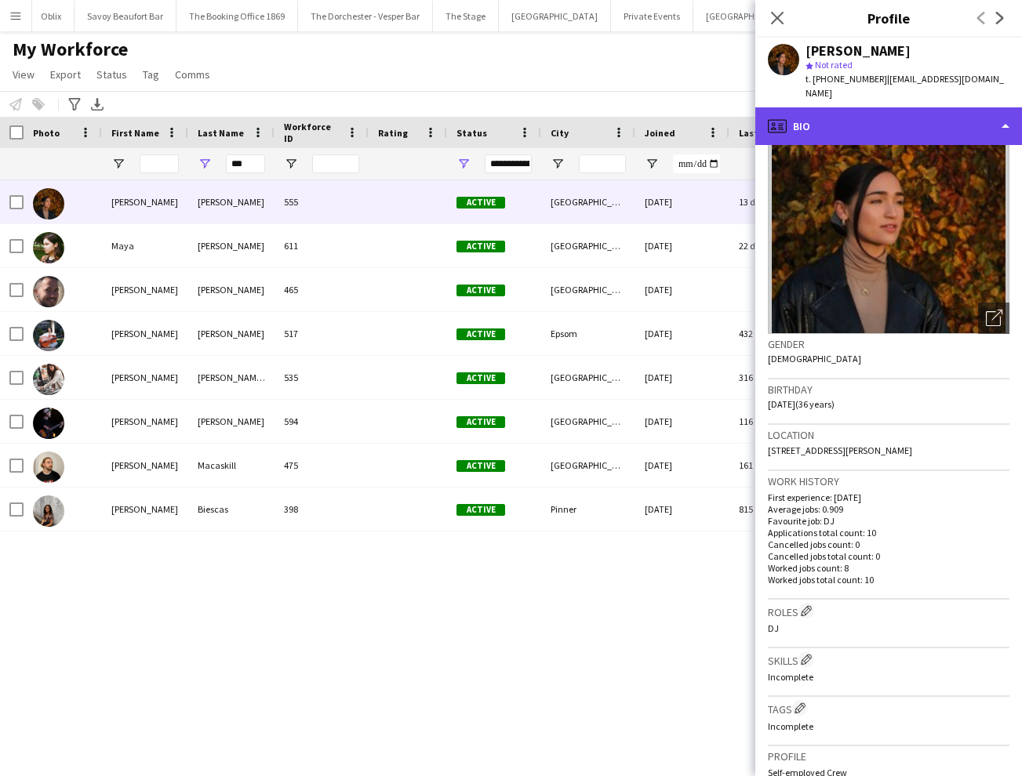
click at [852, 113] on div "profile Bio" at bounding box center [888, 126] width 267 height 38
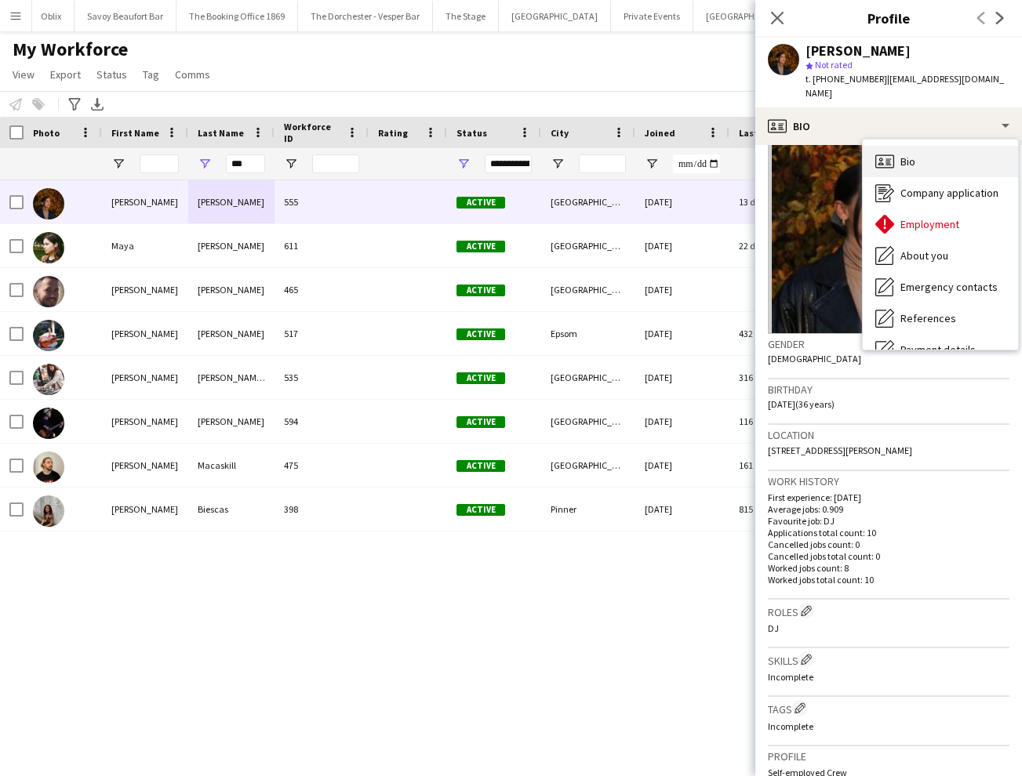
click at [854, 154] on span "Bio" at bounding box center [907, 161] width 15 height 14
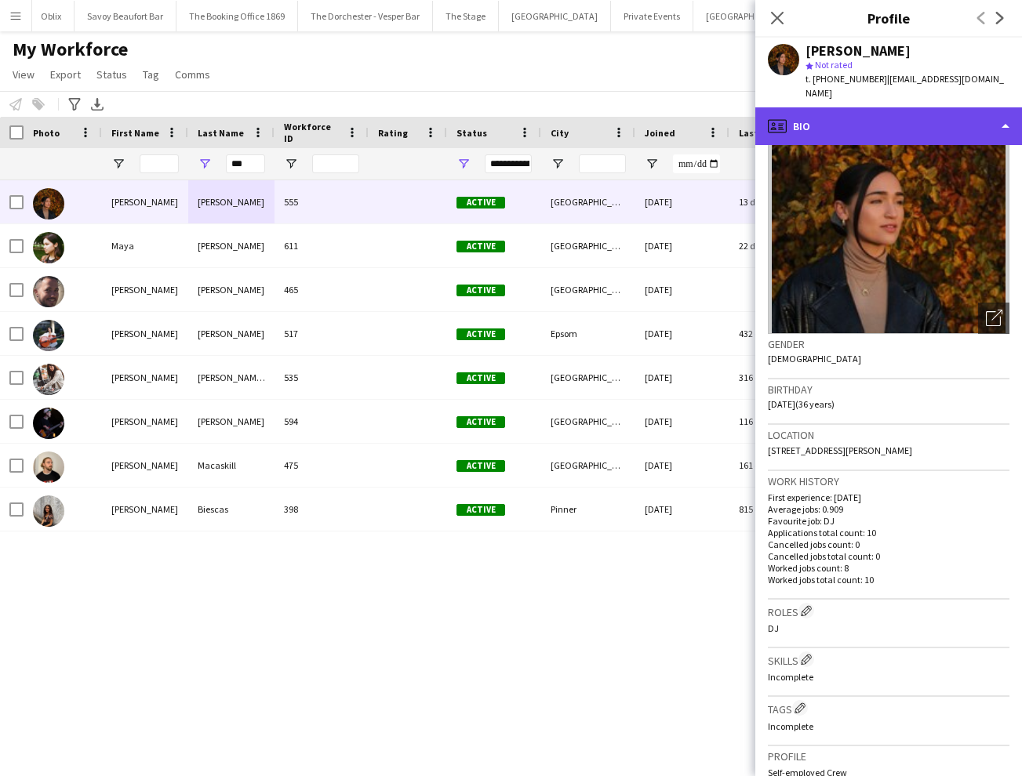
click at [854, 111] on div "profile Bio" at bounding box center [888, 126] width 267 height 38
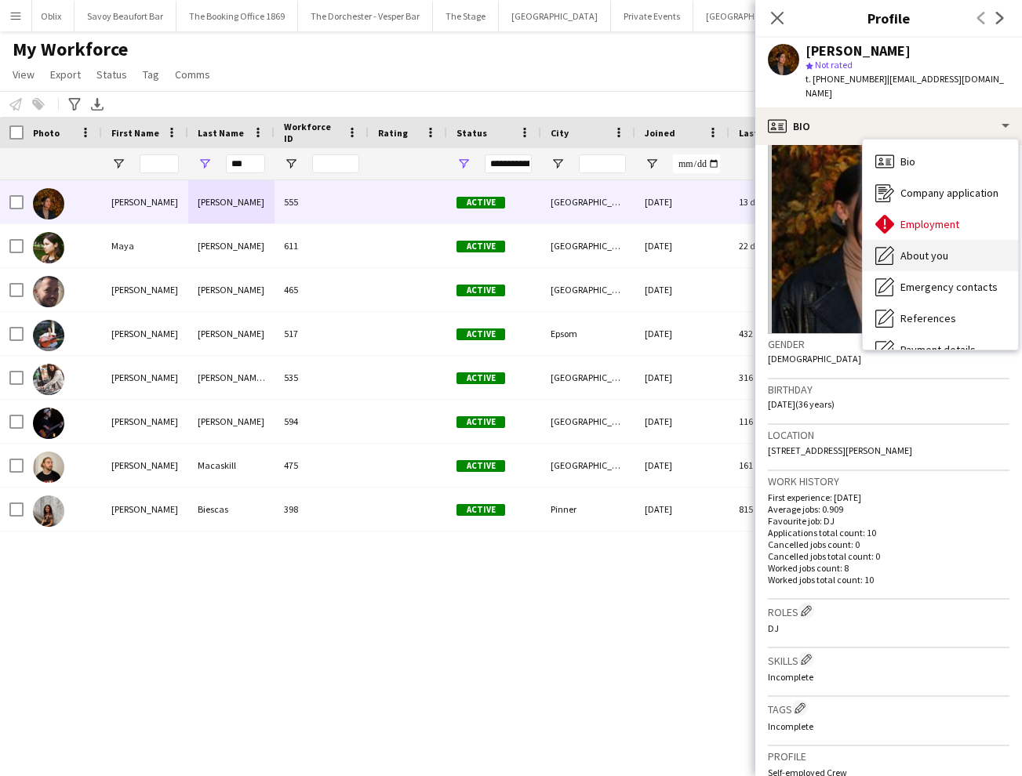
click at [854, 249] on span "About you" at bounding box center [924, 256] width 48 height 14
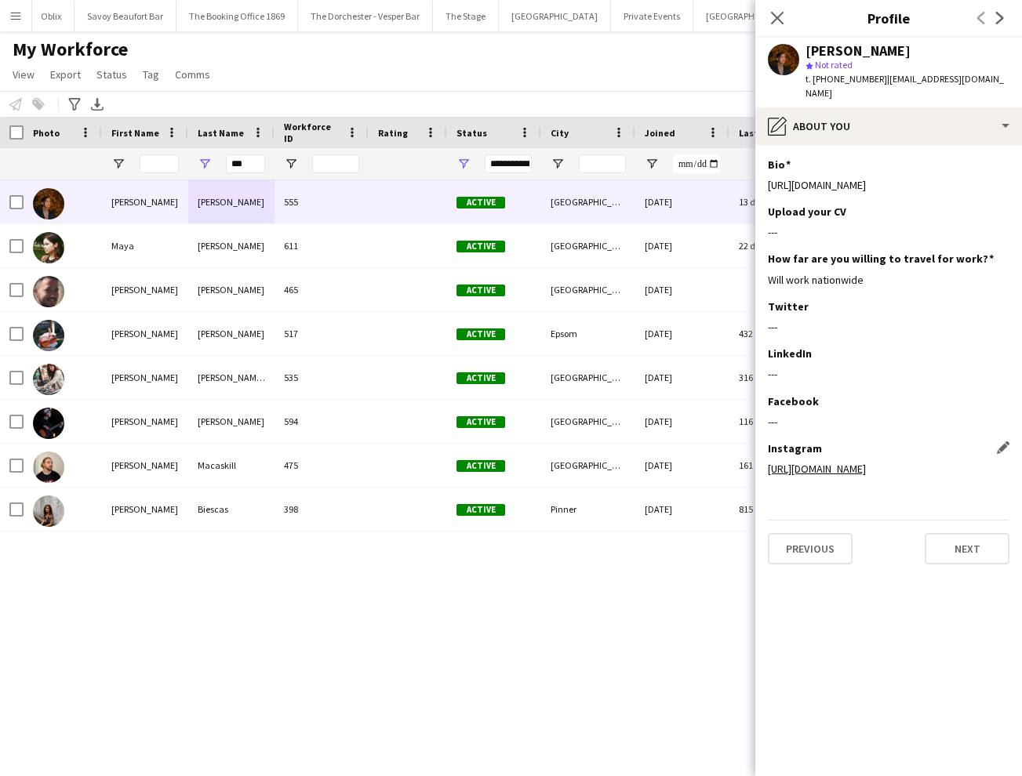
click at [854, 462] on link "https://www.instagram.com/el_cassar/" at bounding box center [817, 469] width 98 height 14
click at [256, 164] on input "***" at bounding box center [245, 163] width 39 height 19
click at [256, 165] on input "***" at bounding box center [245, 163] width 39 height 19
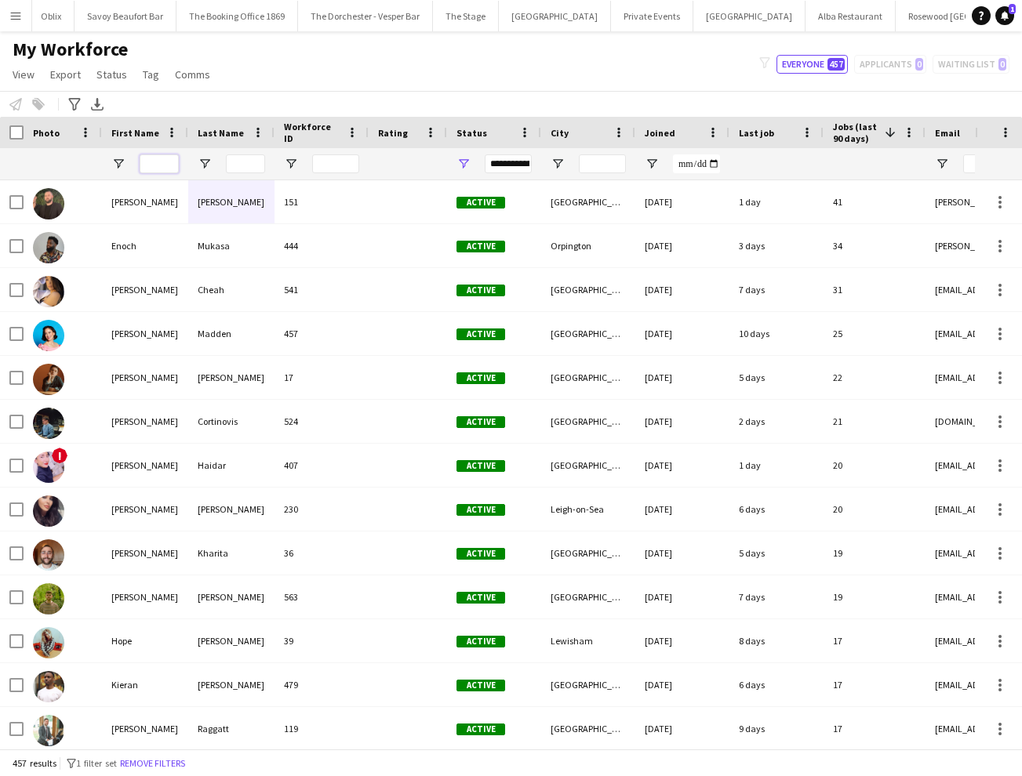
drag, startPoint x: 166, startPoint y: 163, endPoint x: 158, endPoint y: 155, distance: 11.7
click at [165, 162] on input "First Name Filter Input" at bounding box center [159, 163] width 39 height 19
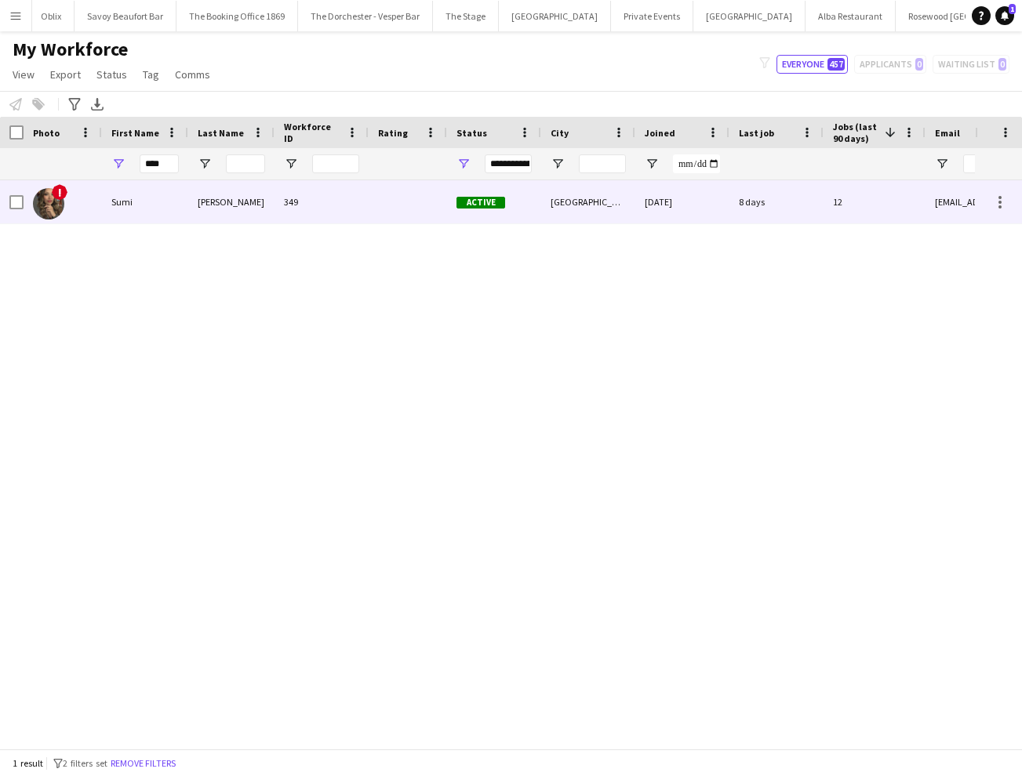
click at [136, 186] on div "Sumi" at bounding box center [145, 201] width 86 height 43
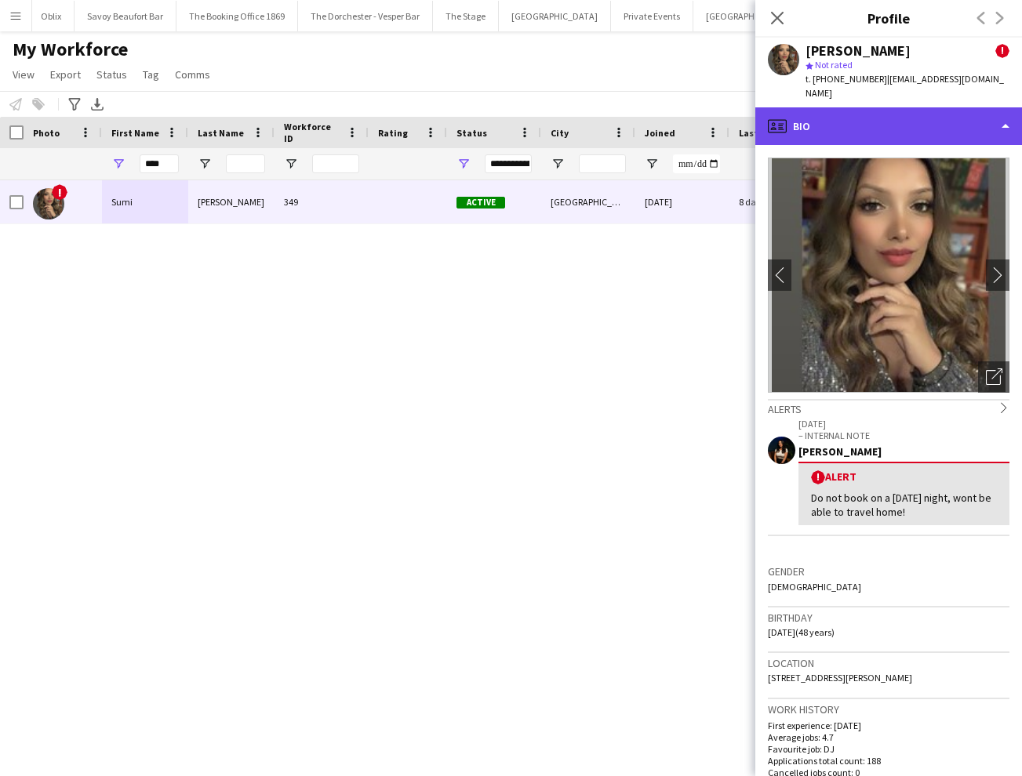
click at [854, 123] on div "profile Bio" at bounding box center [888, 126] width 267 height 38
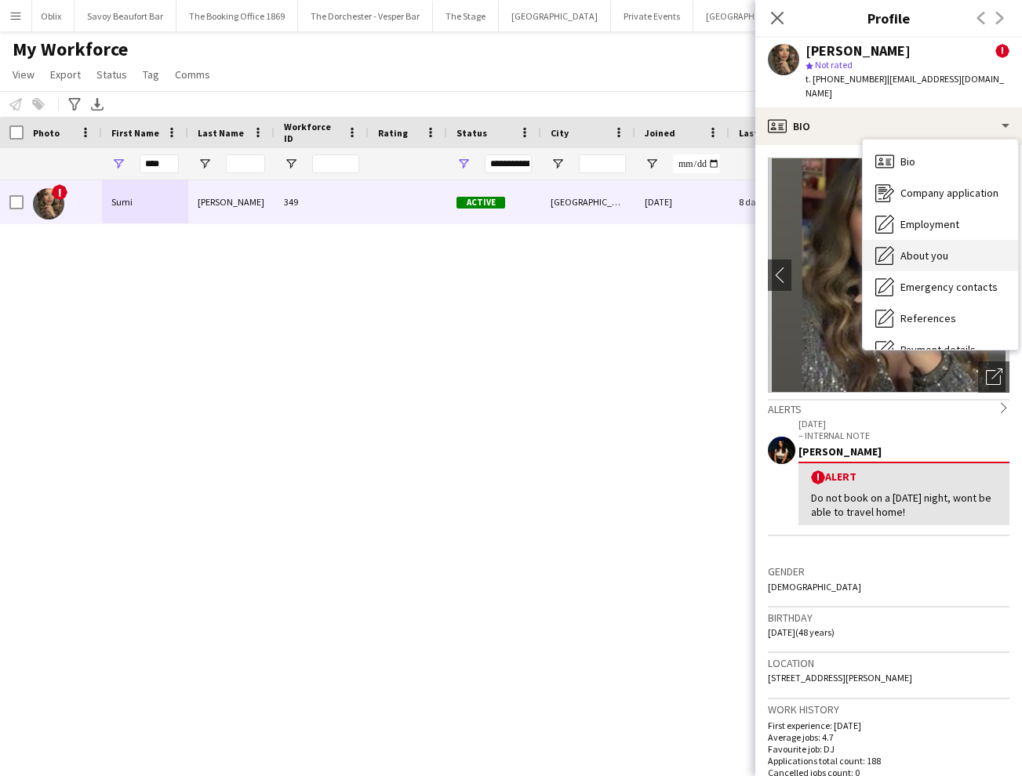
click at [854, 240] on div "About you About you" at bounding box center [940, 255] width 155 height 31
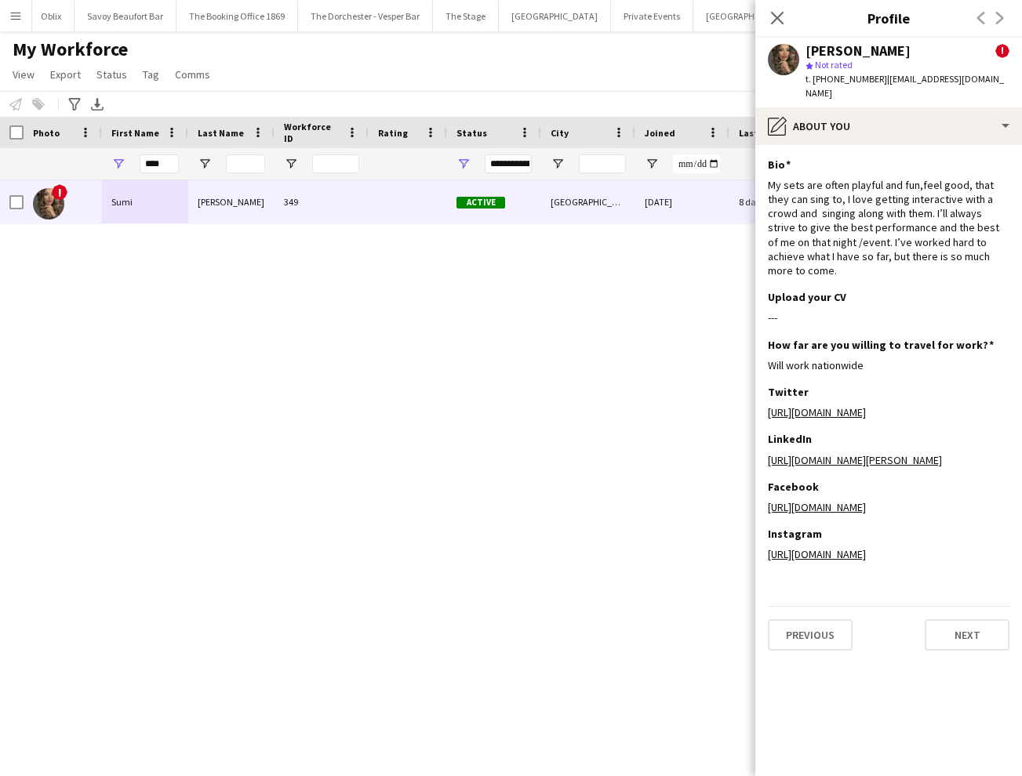
drag, startPoint x: 918, startPoint y: 538, endPoint x: 766, endPoint y: 540, distance: 151.4
click at [766, 540] on app-section-data-types "Bio Edit this field My sets are often playful and fun,feel good, that they can …" at bounding box center [888, 460] width 267 height 631
copy link "https://www.instagram.com/djsassyb1"
click at [554, 357] on div "! Sumi Browne 349 Active Bedford 05-07-2022 8 days 12 djsassyb@hotmail.com" at bounding box center [487, 464] width 975 height 569
click at [170, 163] on input "****" at bounding box center [159, 163] width 39 height 19
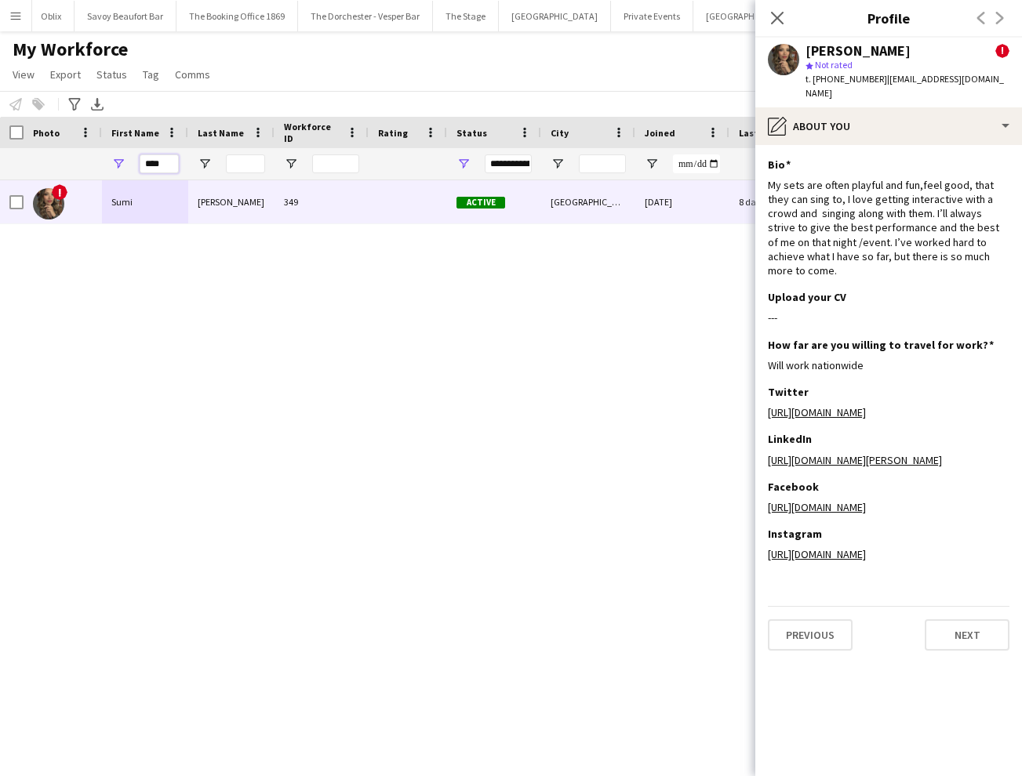
click at [170, 164] on input "****" at bounding box center [159, 163] width 39 height 19
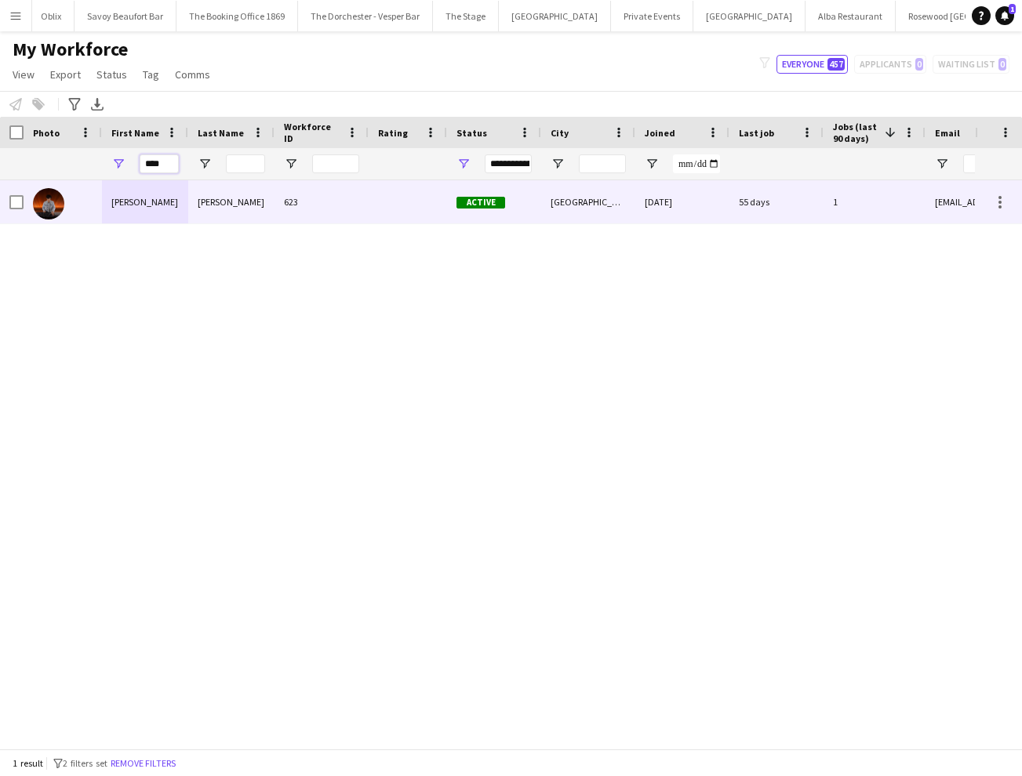
type input "****"
click at [254, 211] on div "Nguyen" at bounding box center [231, 201] width 86 height 43
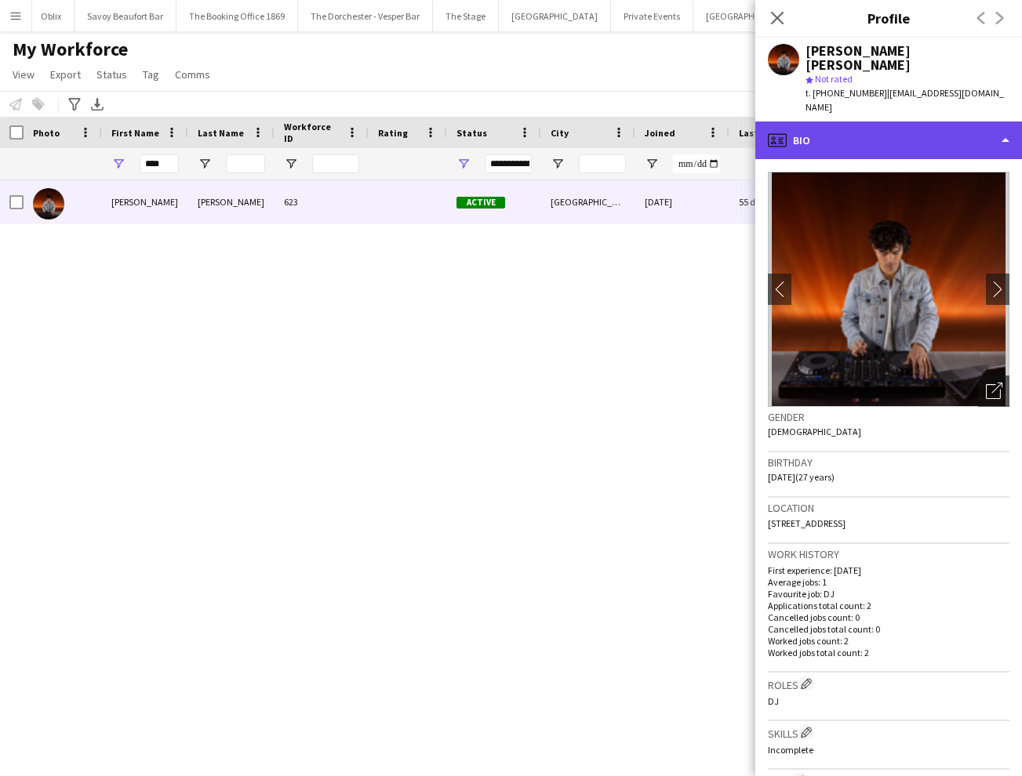
click at [854, 122] on div "profile Bio" at bounding box center [888, 141] width 267 height 38
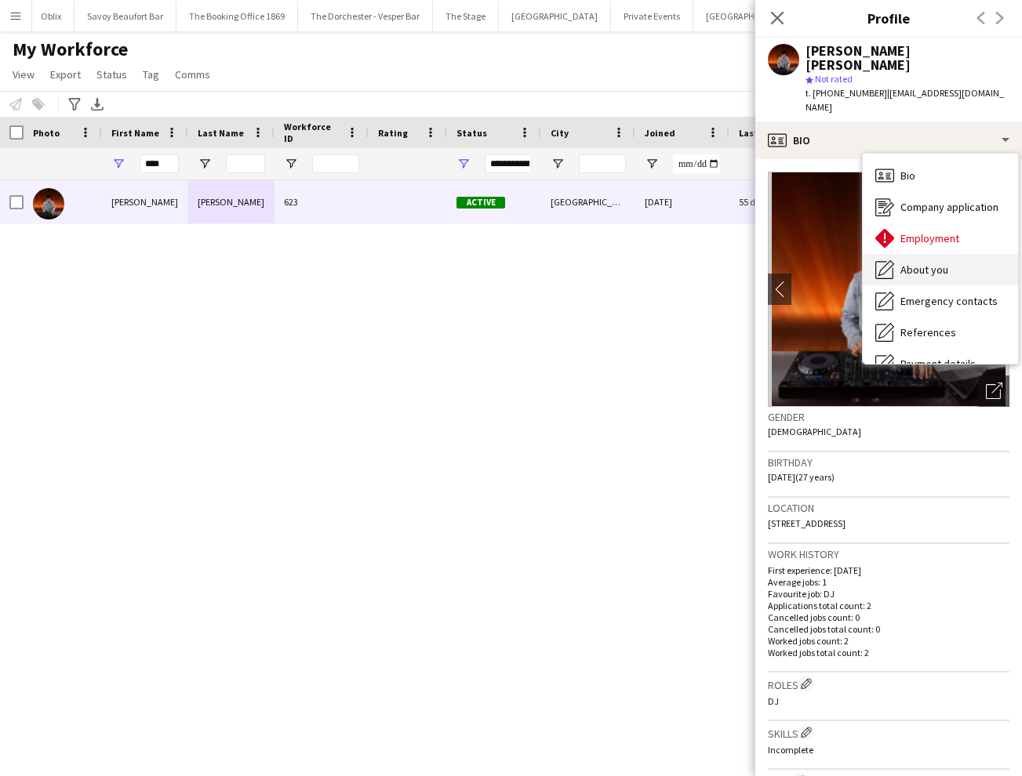
click at [854, 254] on div "About you About you" at bounding box center [940, 269] width 155 height 31
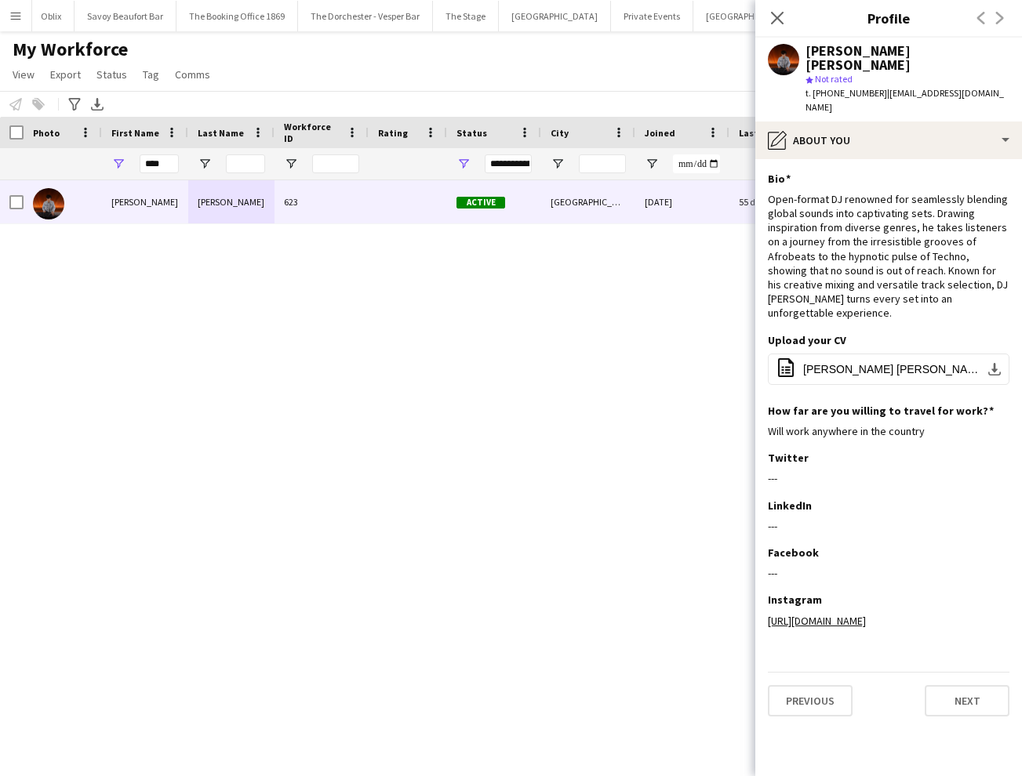
drag, startPoint x: 947, startPoint y: 576, endPoint x: 763, endPoint y: 582, distance: 184.4
click at [763, 582] on app-section-data-types "Bio Edit this field Open-format DJ renowned for seamlessly blending global soun…" at bounding box center [888, 467] width 267 height 617
copy link "https://www.instagram.com/donlonxo/"
click at [167, 165] on input "****" at bounding box center [159, 163] width 39 height 19
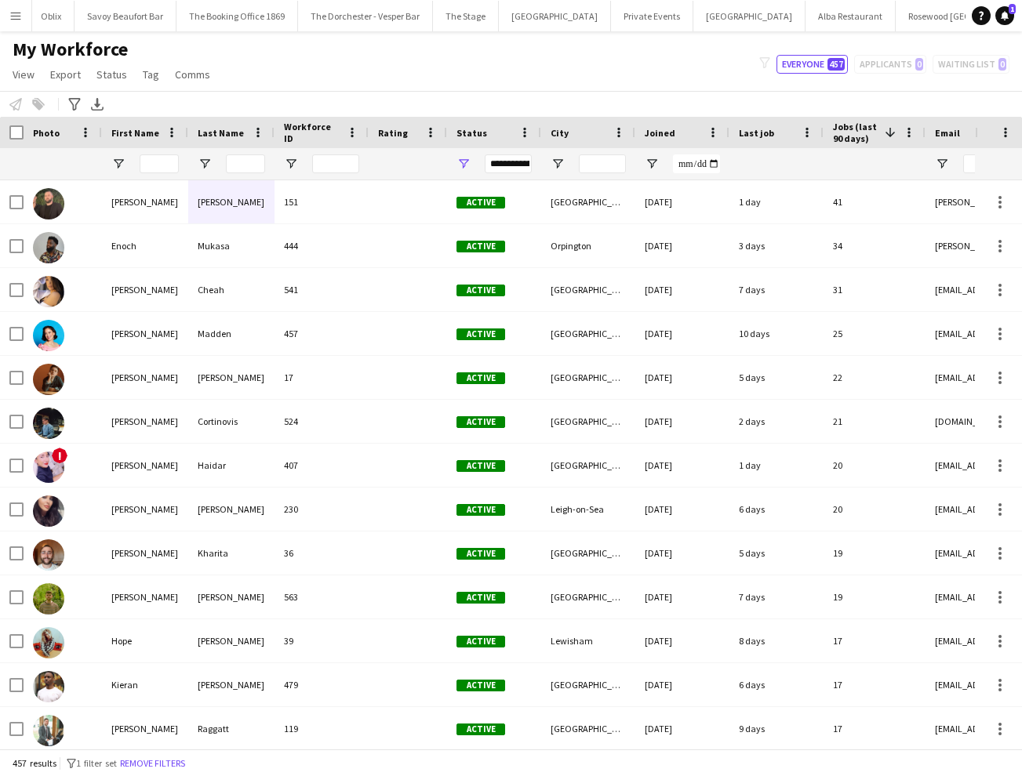
click at [270, 52] on div "My Workforce View Views Default view New view Update view Delete view Edit name…" at bounding box center [511, 64] width 1022 height 53
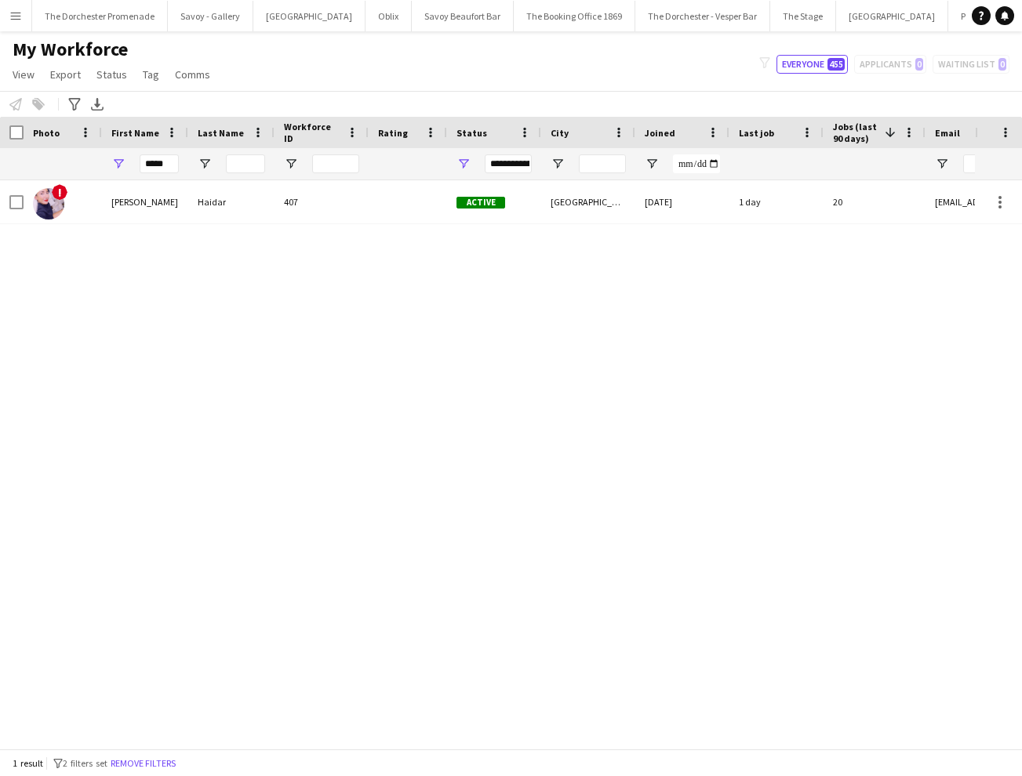
click at [16, 22] on button "Menu" at bounding box center [15, 15] width 31 height 31
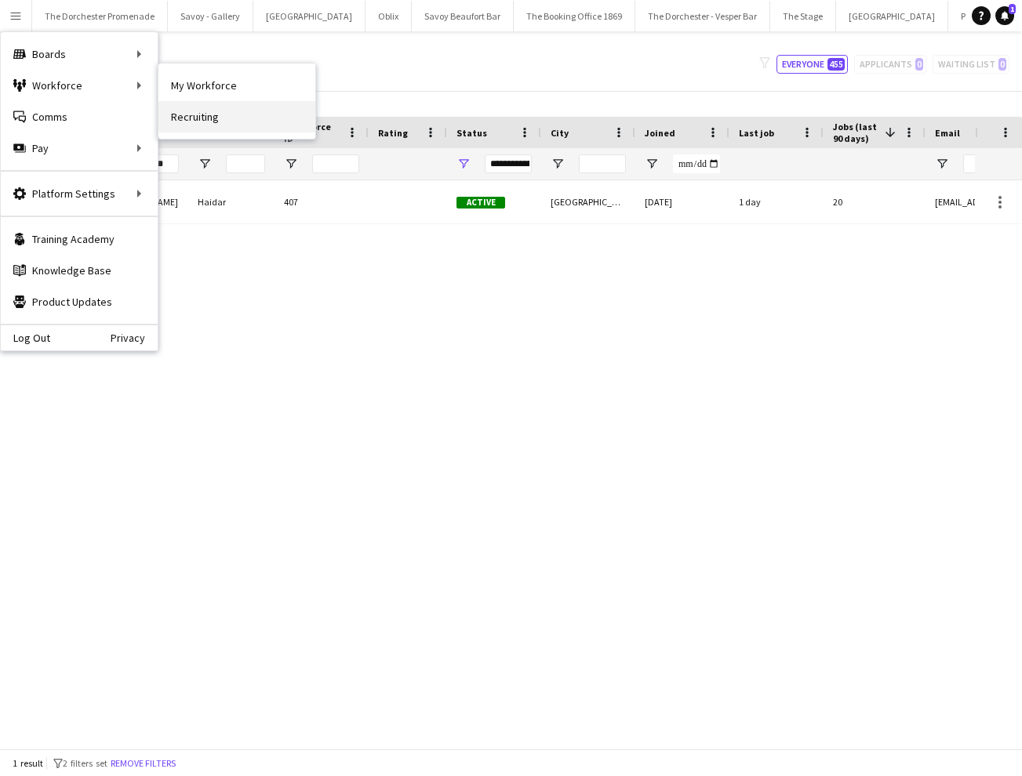
click at [207, 111] on link "Recruiting" at bounding box center [236, 116] width 157 height 31
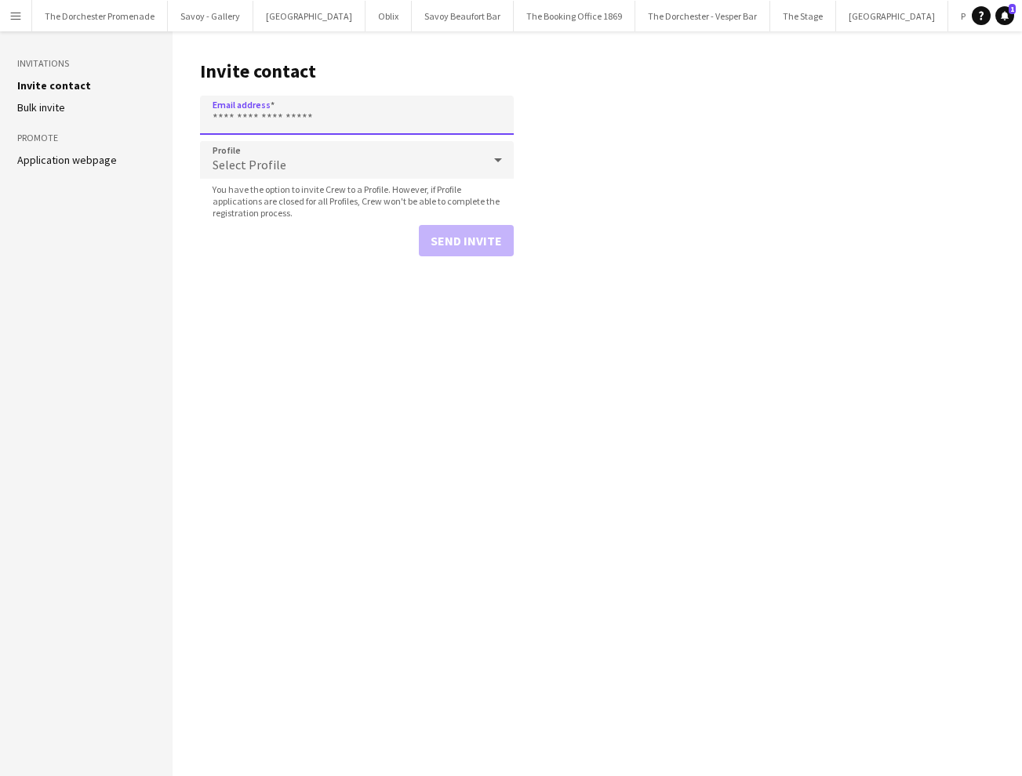
click at [284, 117] on input "Email address" at bounding box center [357, 115] width 314 height 39
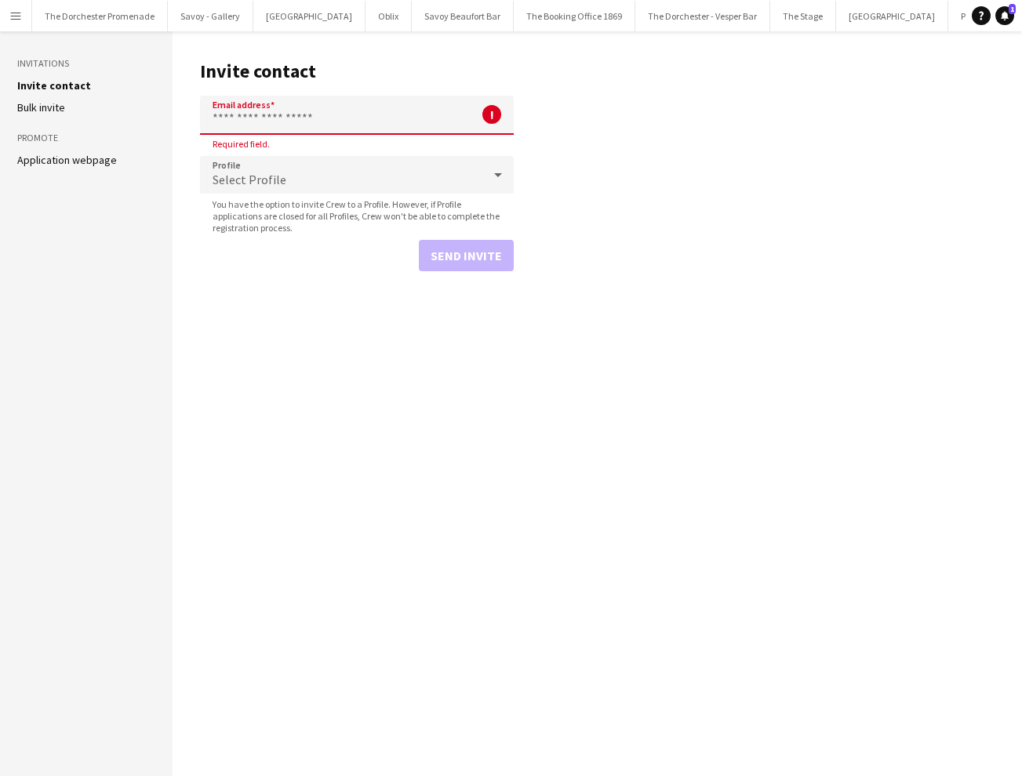
paste input "**********"
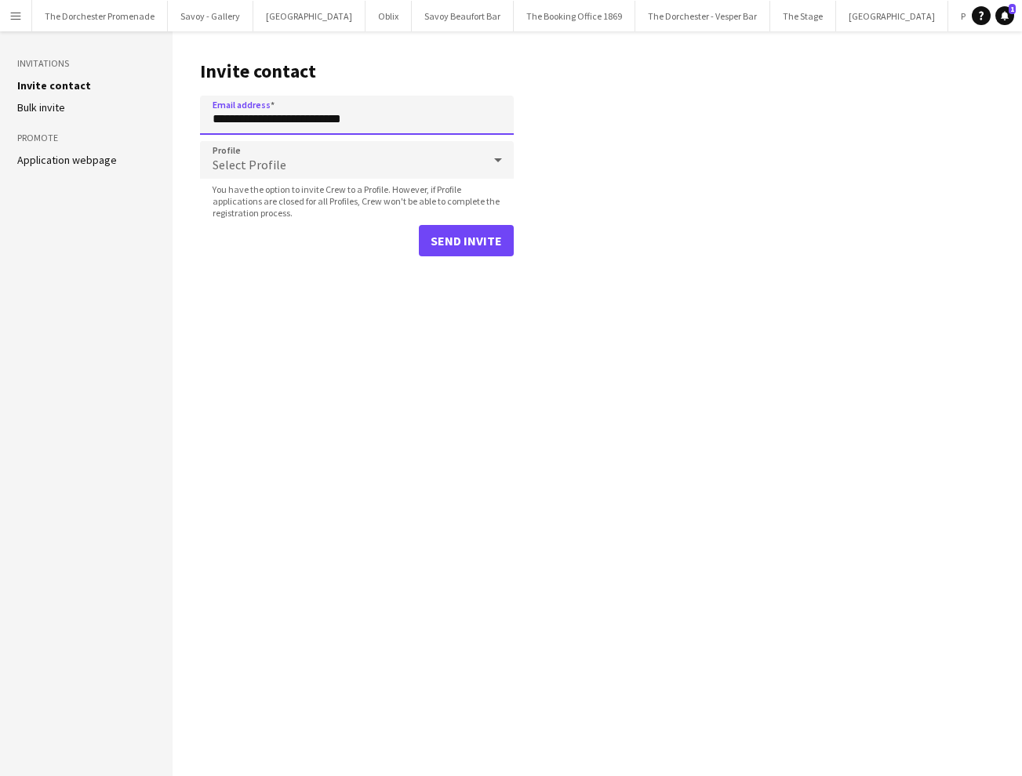
type input "**********"
click at [321, 166] on div "Select Profile" at bounding box center [341, 160] width 282 height 38
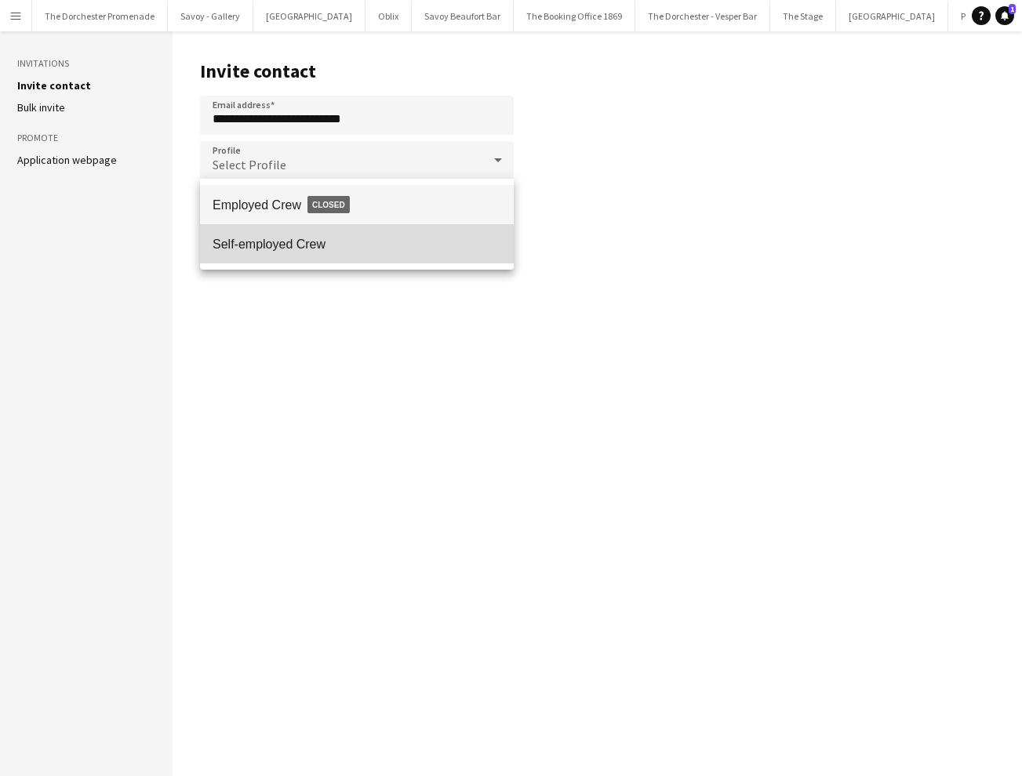
click at [280, 246] on span "Self-employed Crew" at bounding box center [357, 244] width 289 height 15
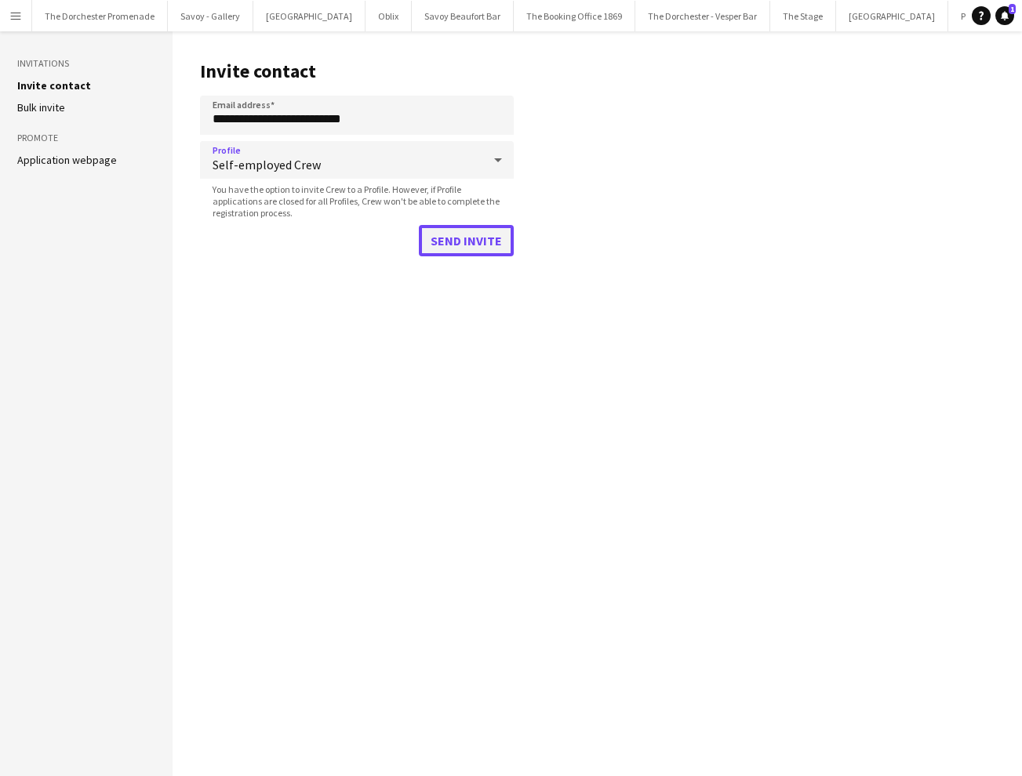
click at [496, 242] on button "Send invite" at bounding box center [466, 240] width 95 height 31
